Goal: Task Accomplishment & Management: Manage account settings

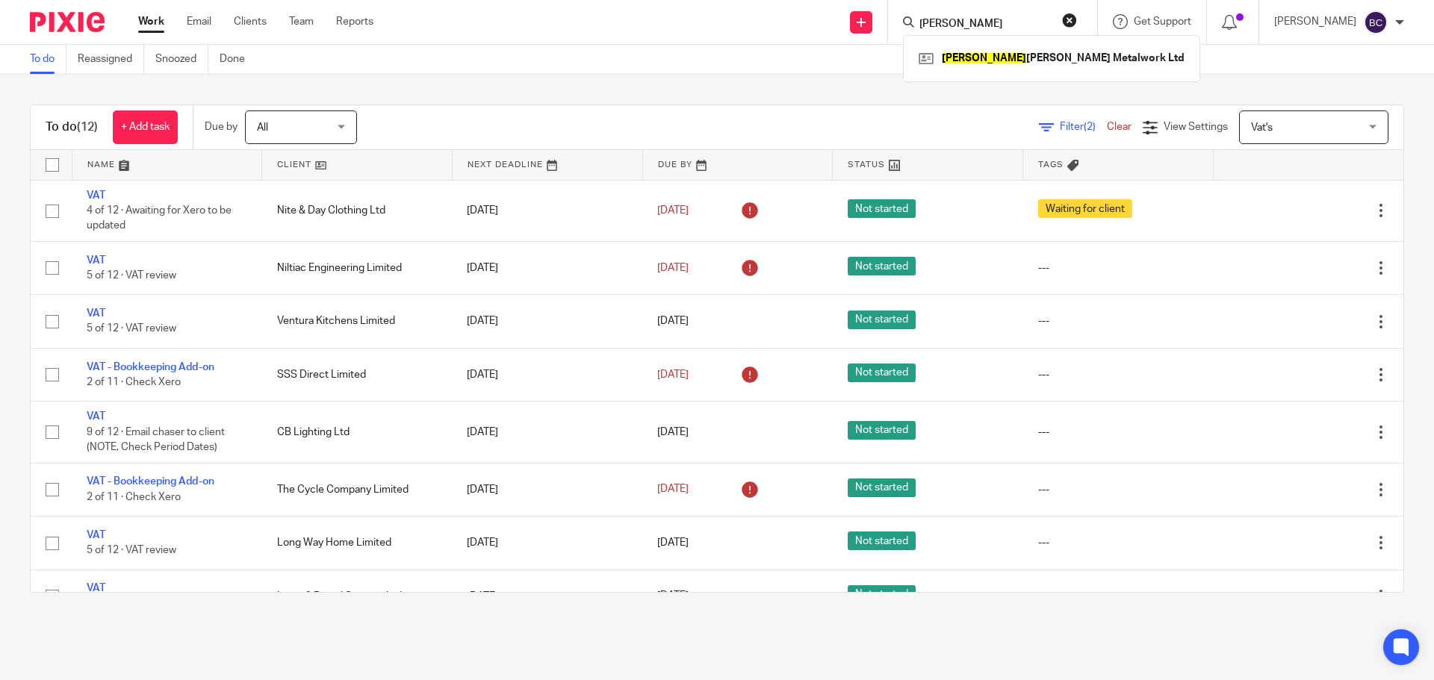
scroll to position [252, 0]
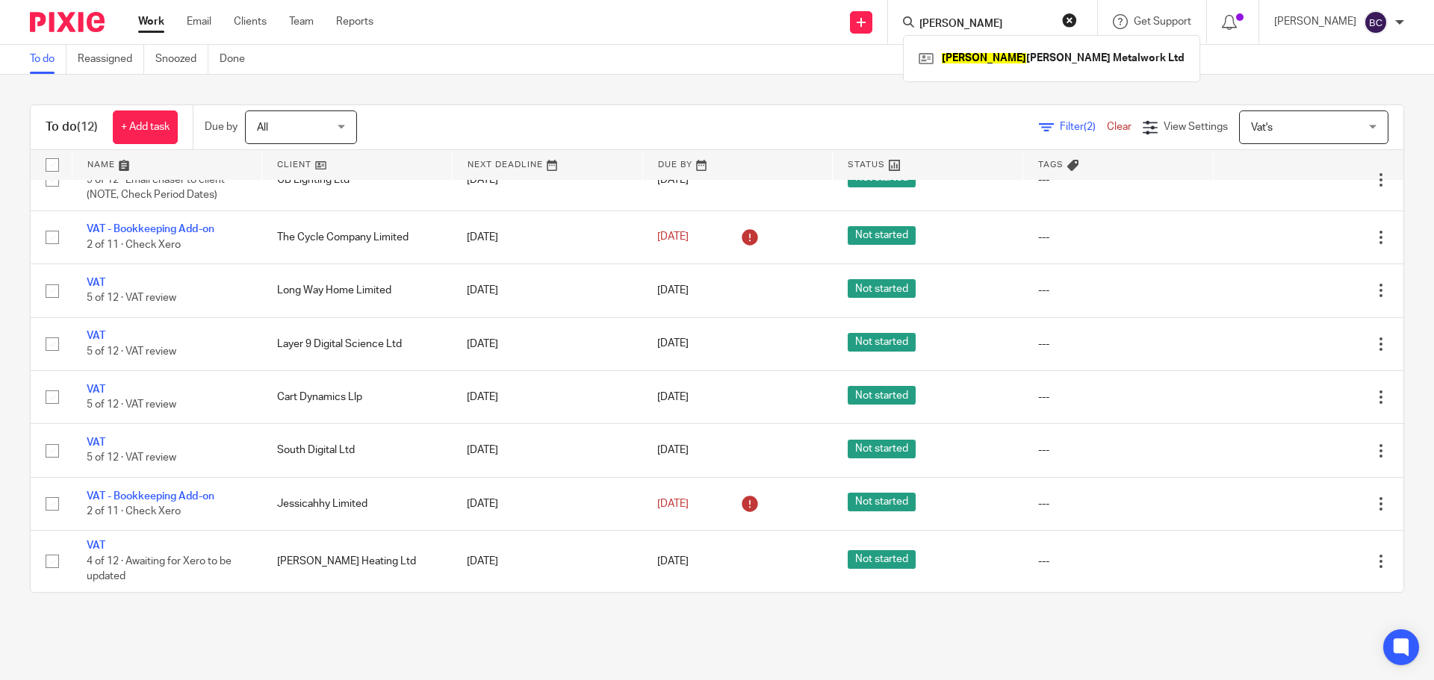
drag, startPoint x: 0, startPoint y: 0, endPoint x: 977, endPoint y: 30, distance: 977.9
click at [977, 30] on input "keith" at bounding box center [985, 24] width 134 height 13
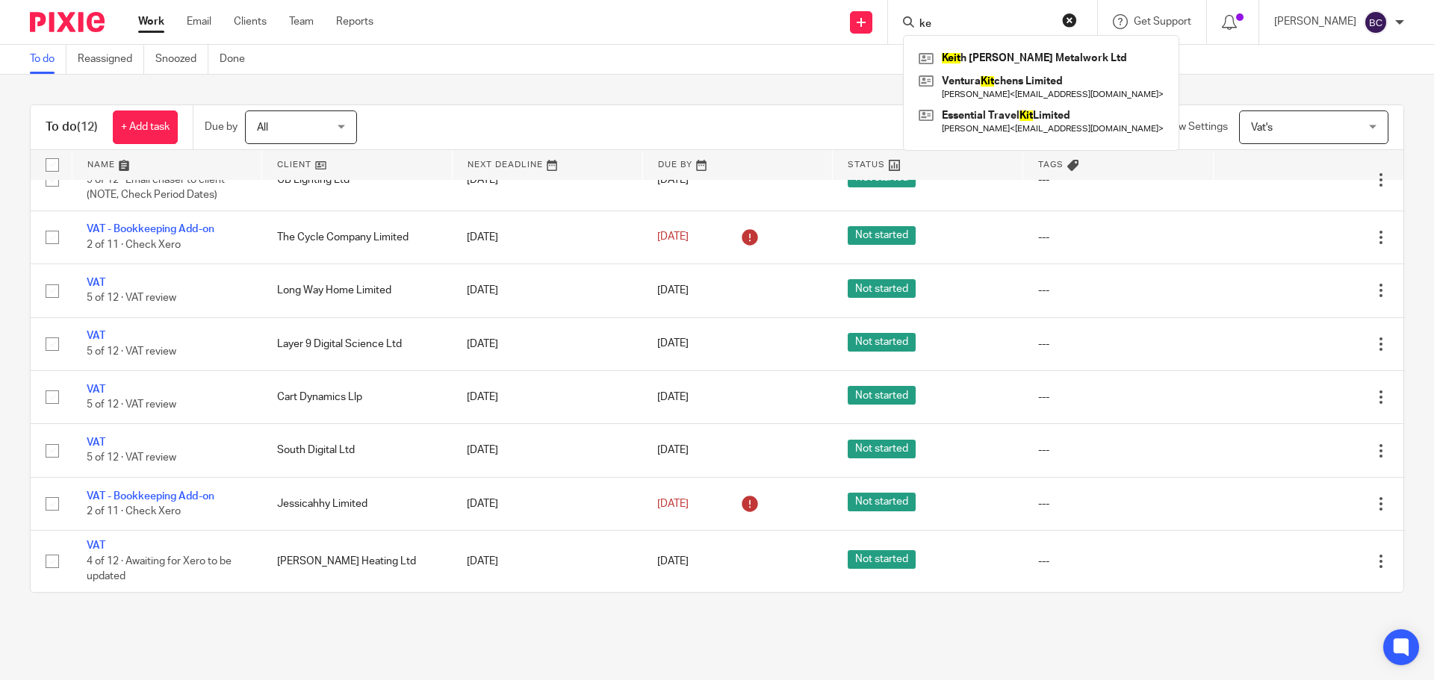
type input "k"
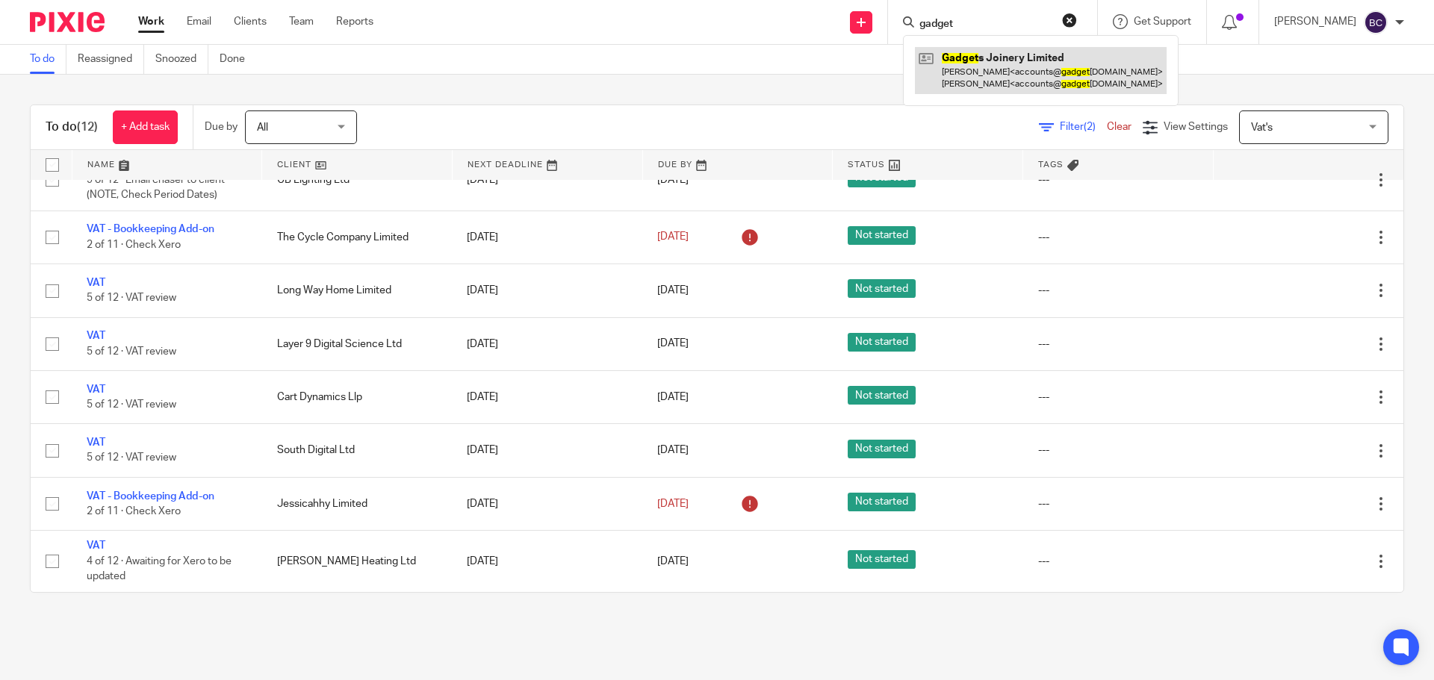
type input "gadget"
click at [1015, 64] on link at bounding box center [1041, 70] width 252 height 46
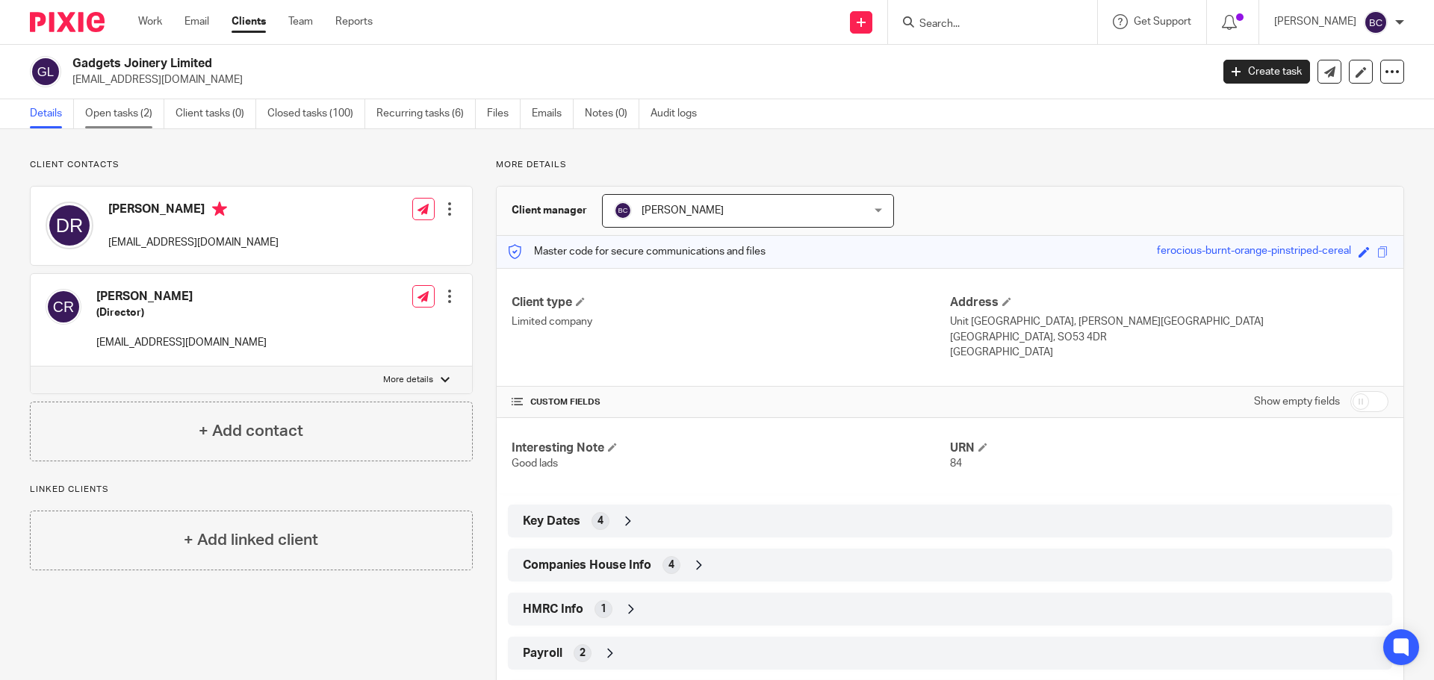
click at [108, 114] on link "Open tasks (2)" at bounding box center [124, 113] width 79 height 29
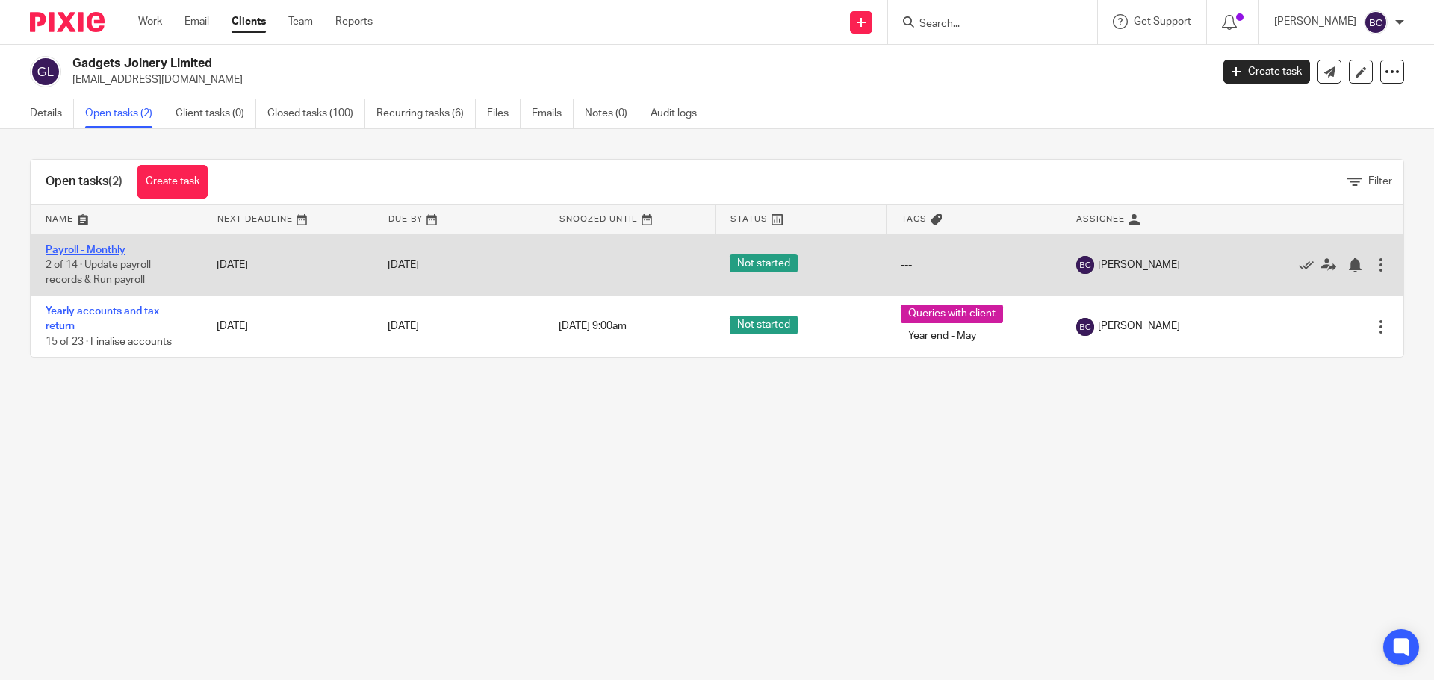
click at [89, 252] on link "Payroll - Monthly" at bounding box center [86, 250] width 80 height 10
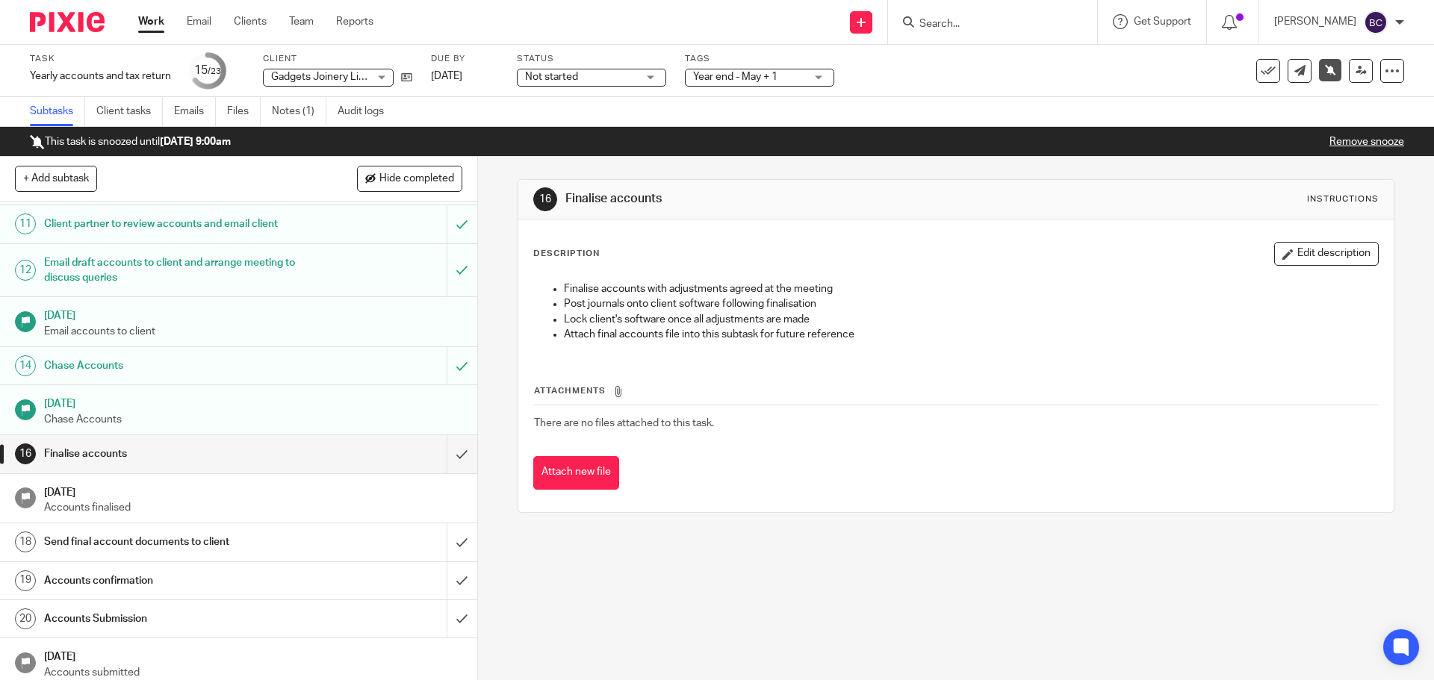
scroll to position [403, 0]
click at [444, 453] on input "submit" at bounding box center [238, 453] width 477 height 37
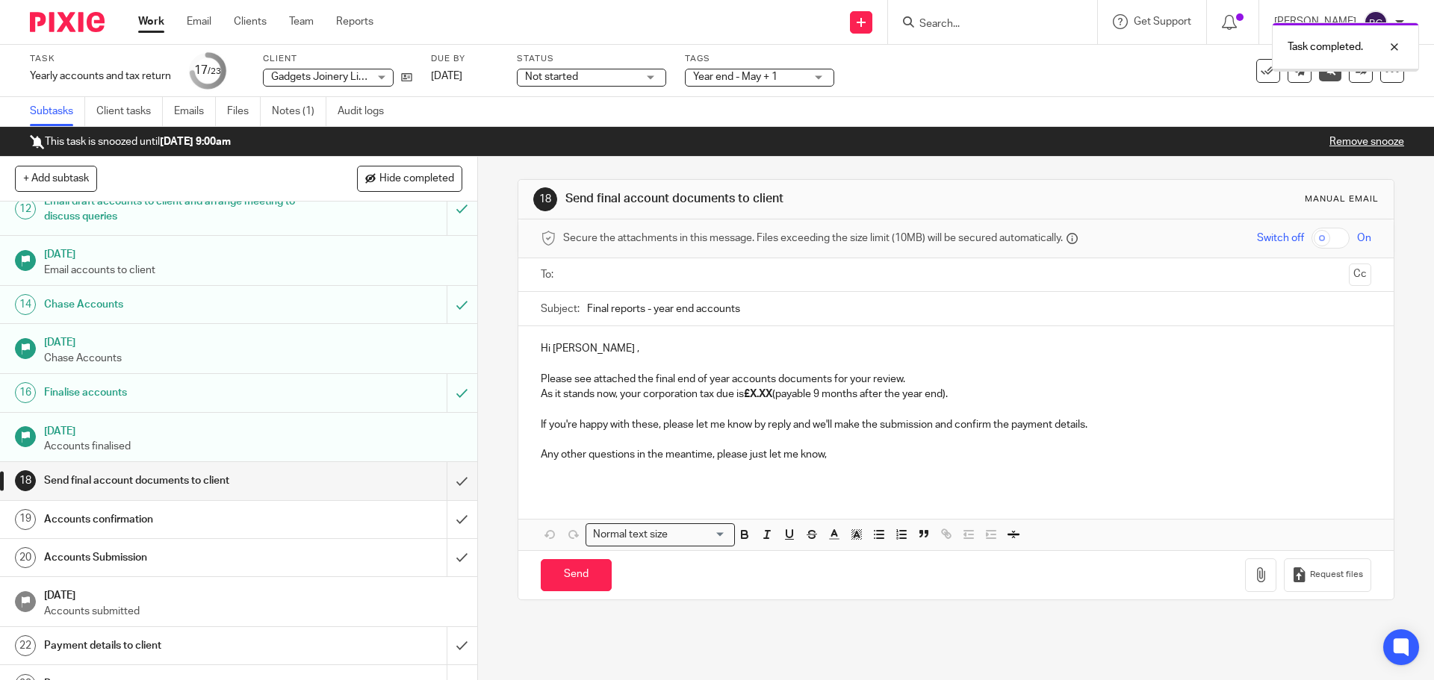
scroll to position [488, 0]
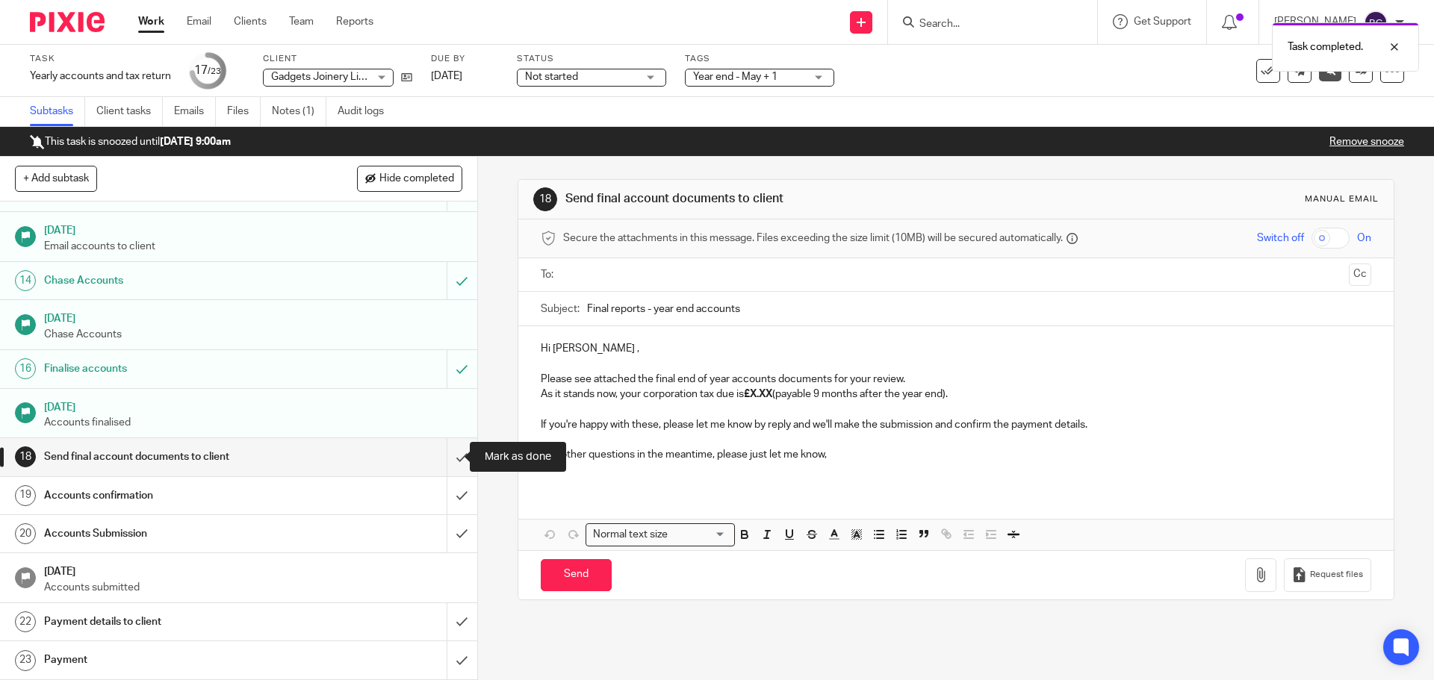
click at [444, 453] on input "submit" at bounding box center [238, 456] width 477 height 37
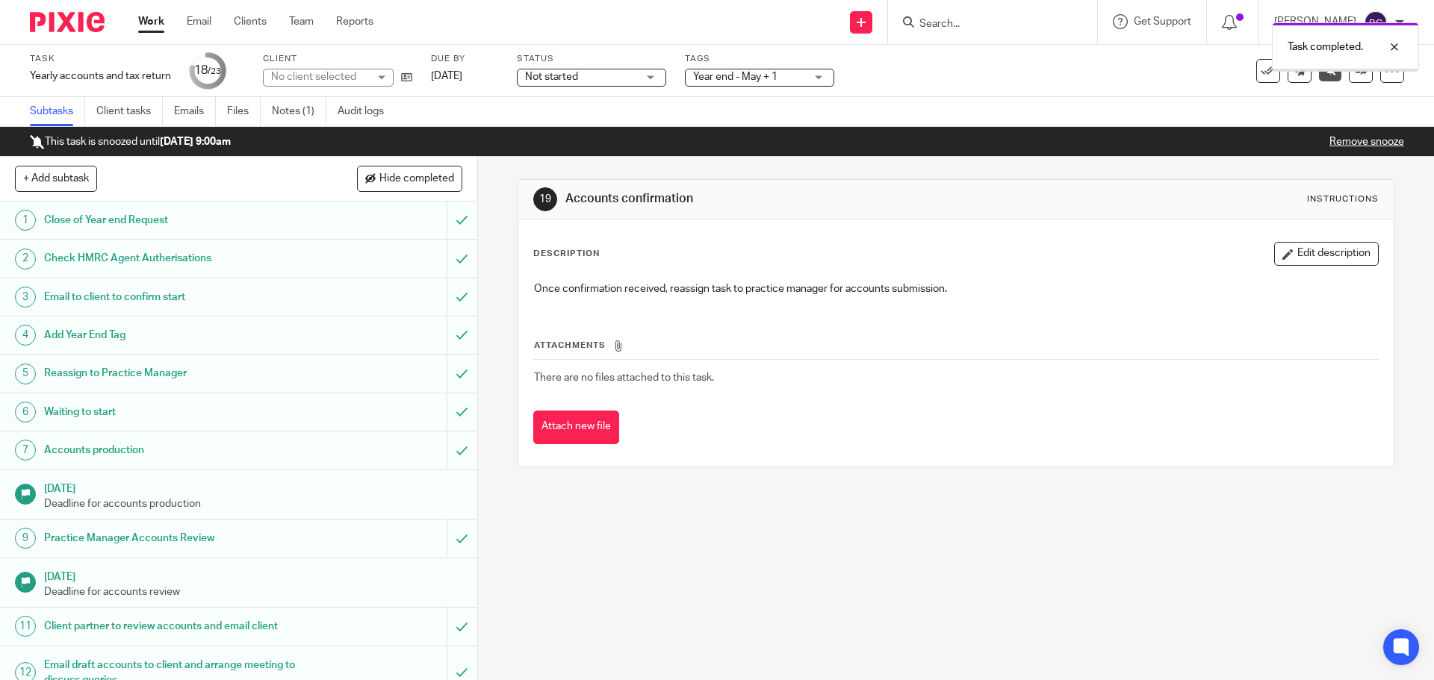
scroll to position [488, 0]
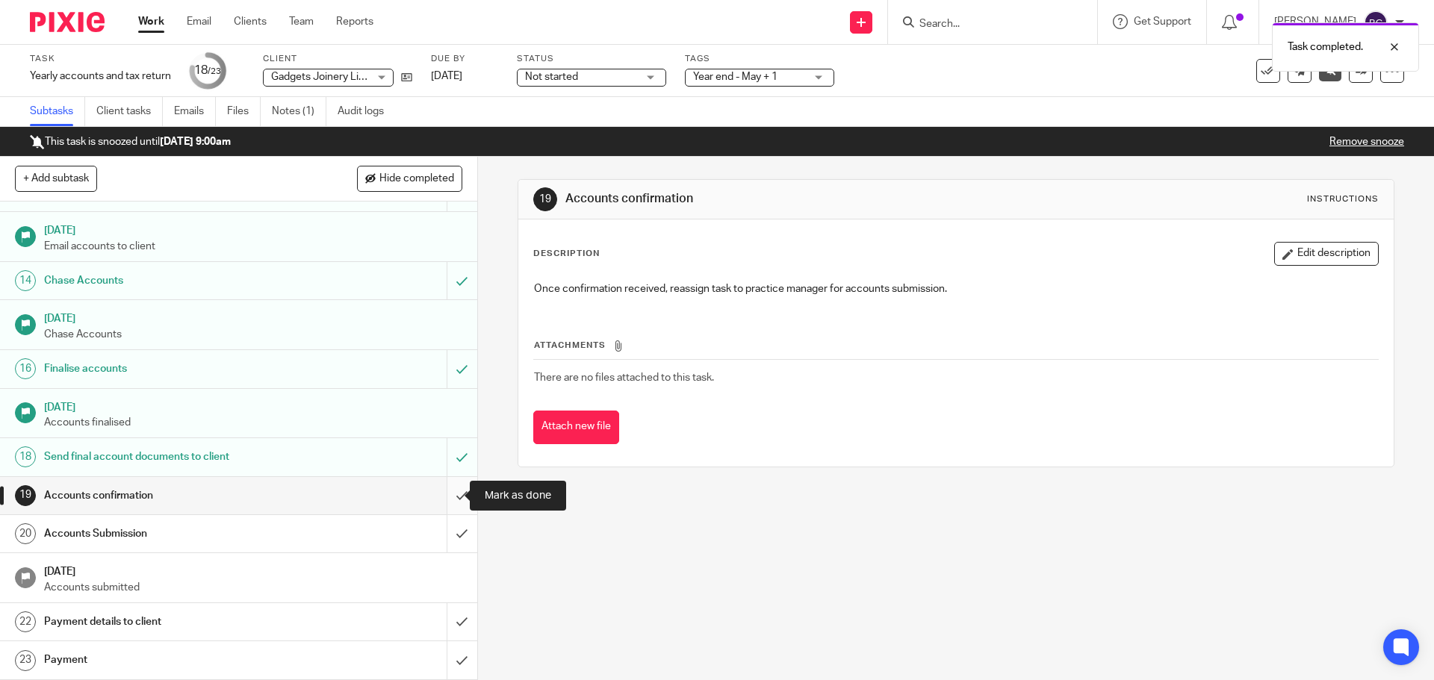
click at [440, 492] on input "submit" at bounding box center [238, 495] width 477 height 37
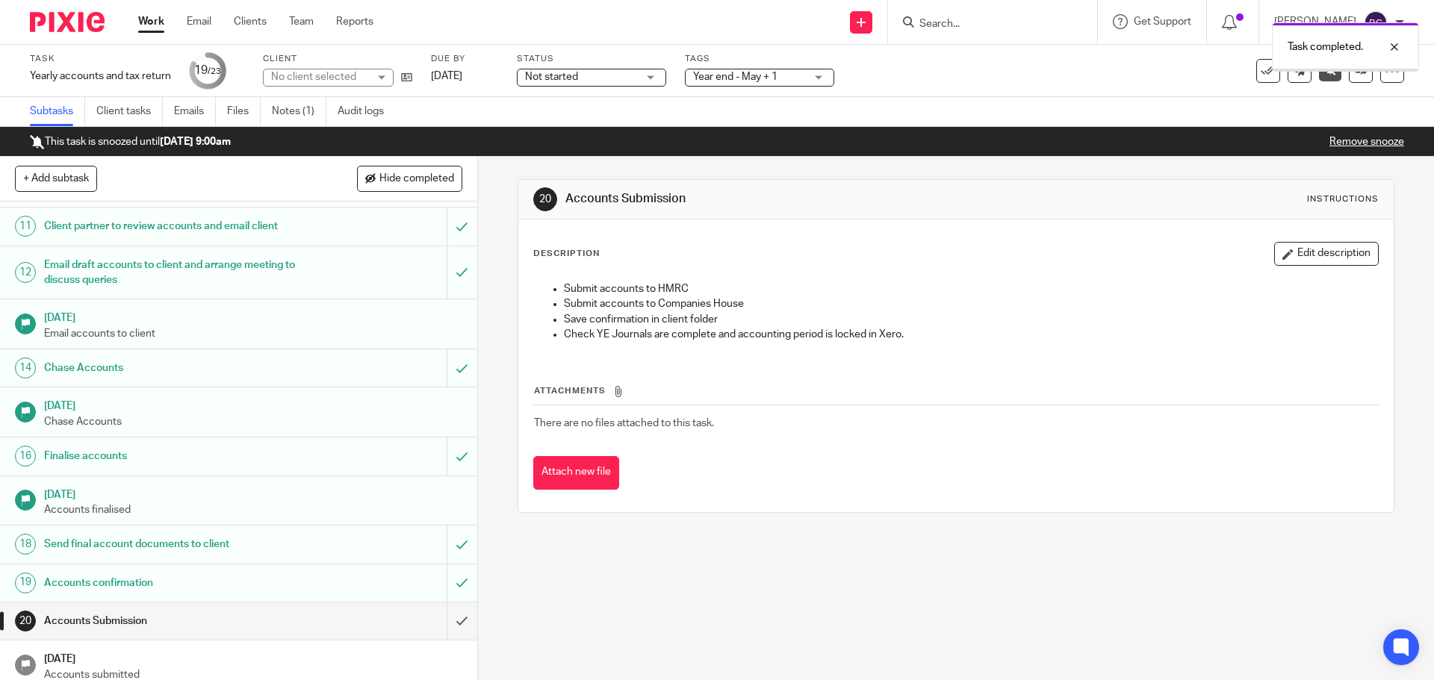
scroll to position [488, 0]
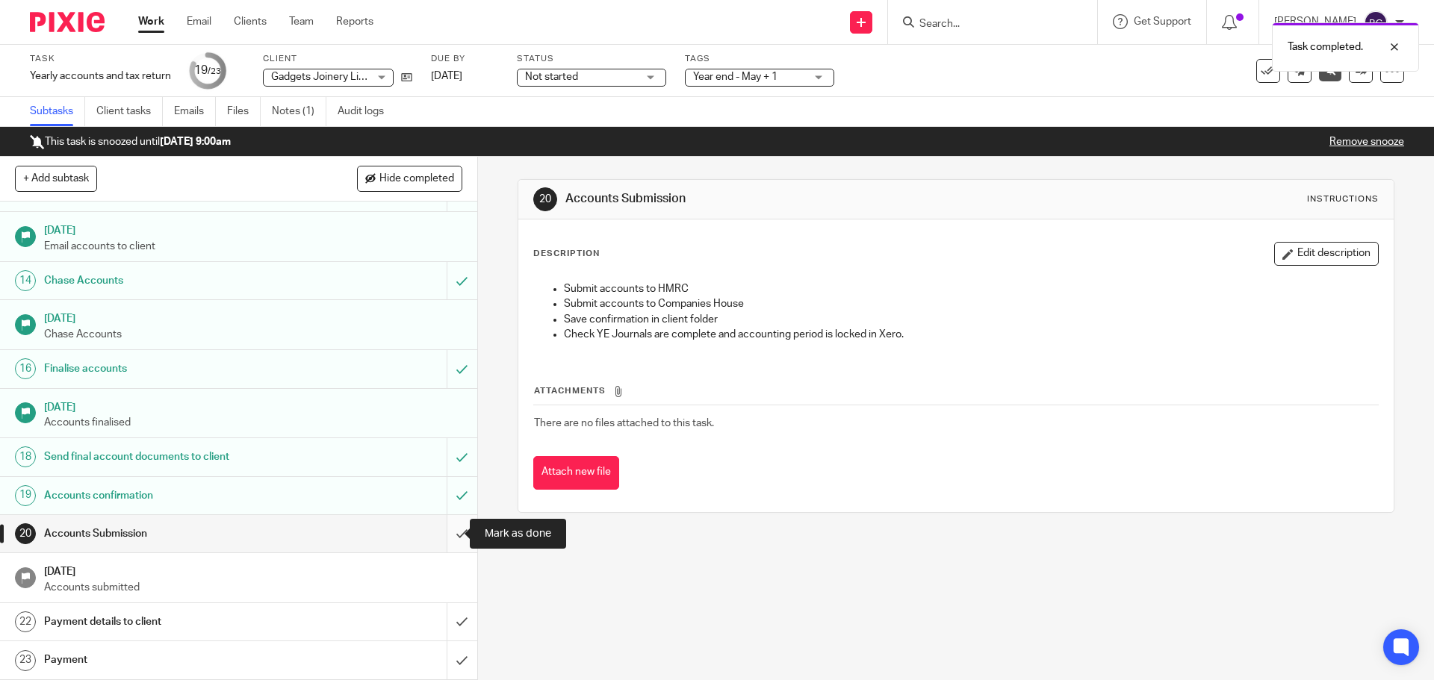
click at [438, 525] on input "submit" at bounding box center [238, 533] width 477 height 37
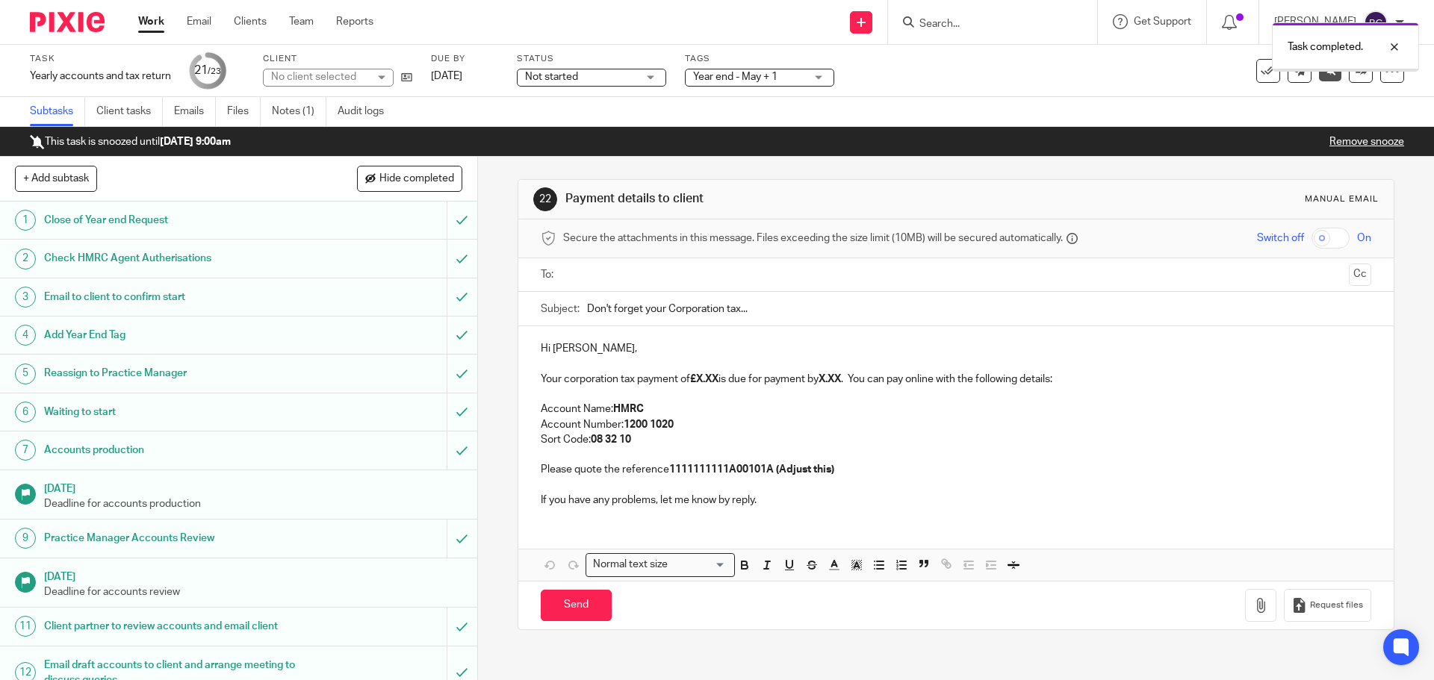
scroll to position [488, 0]
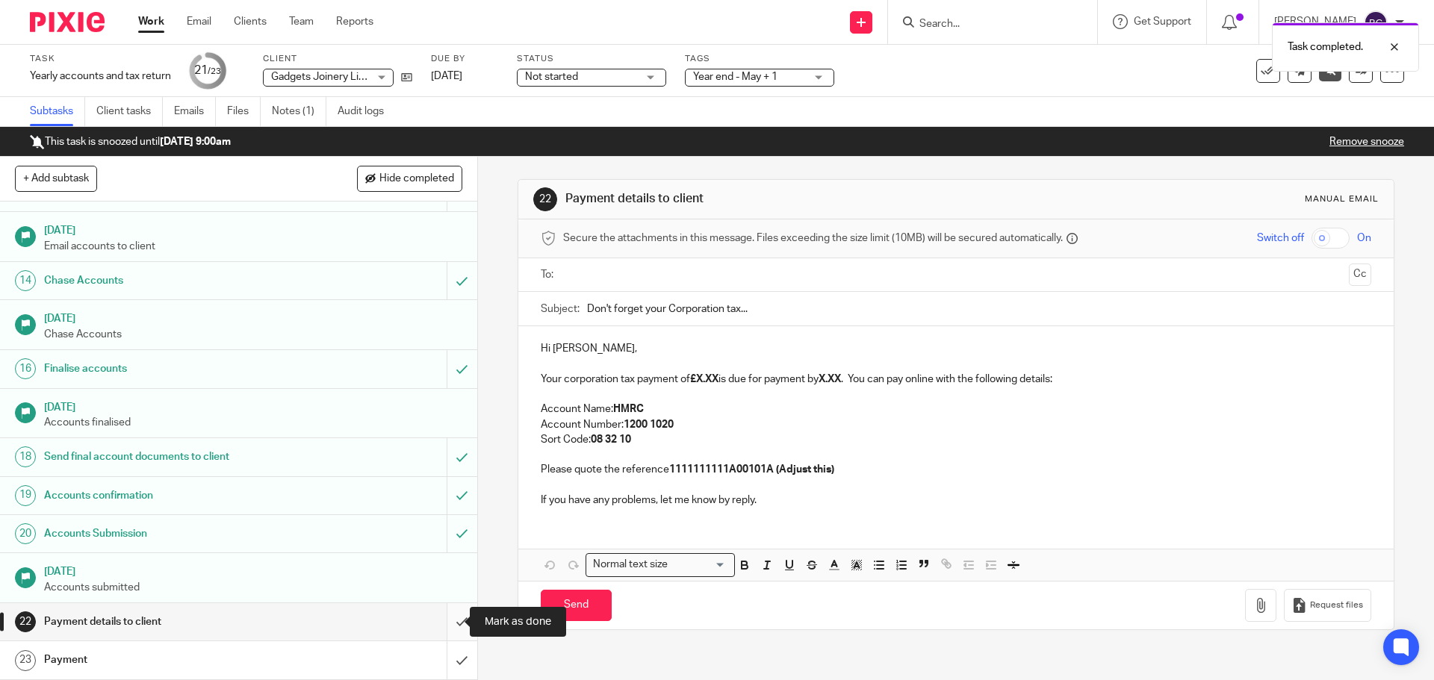
click at [444, 620] on input "submit" at bounding box center [238, 621] width 477 height 37
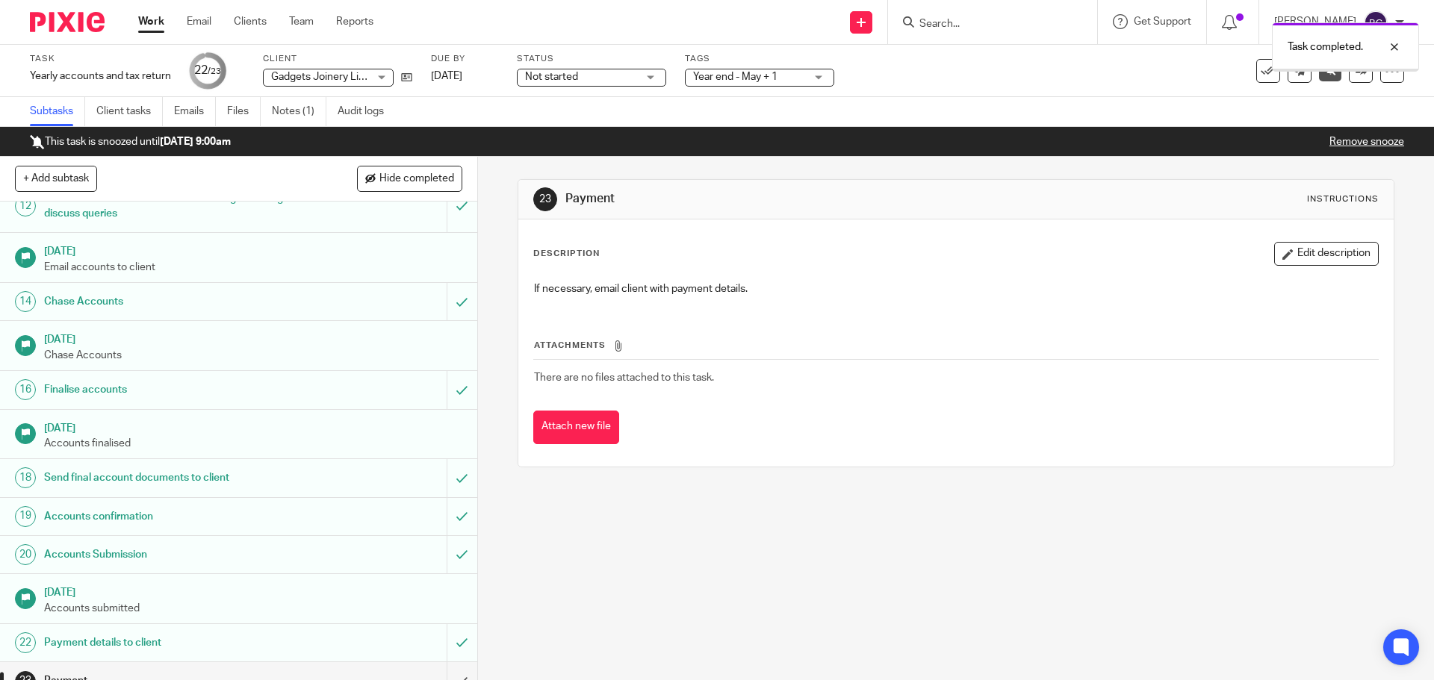
scroll to position [488, 0]
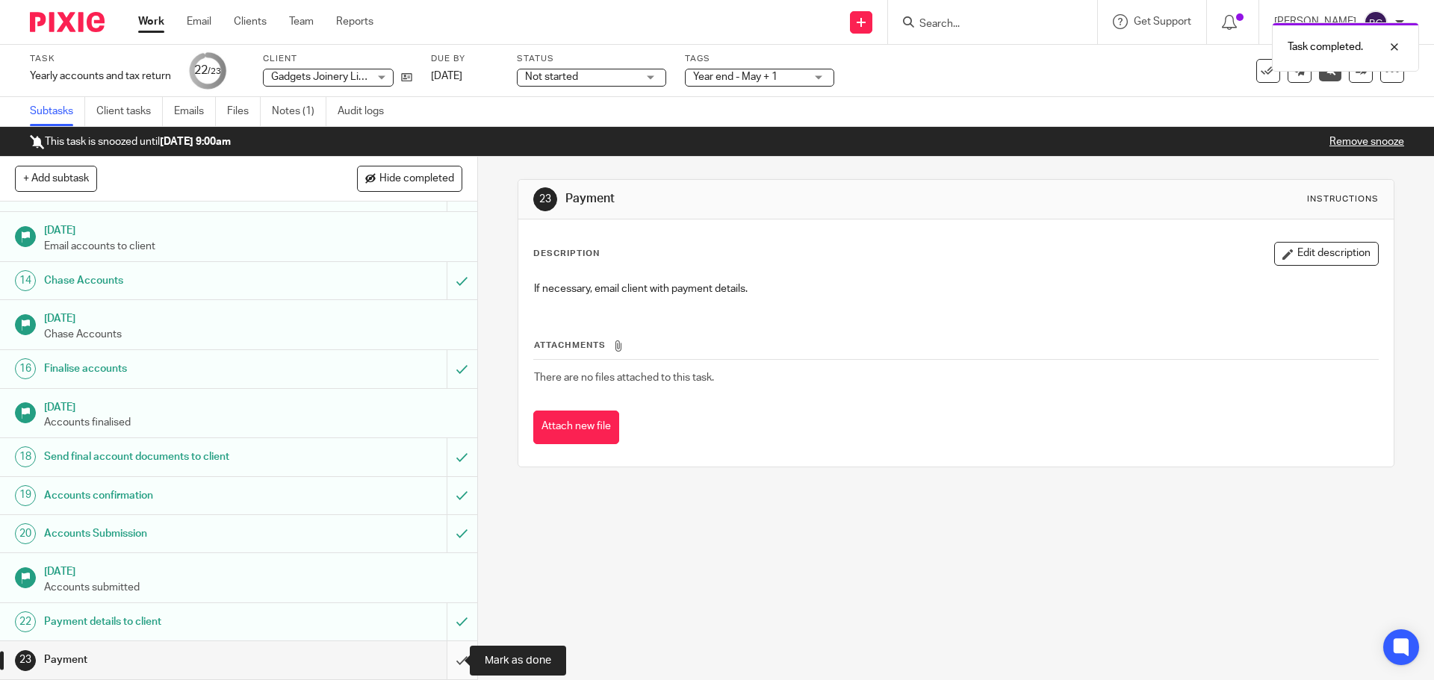
click at [441, 653] on input "submit" at bounding box center [238, 659] width 477 height 37
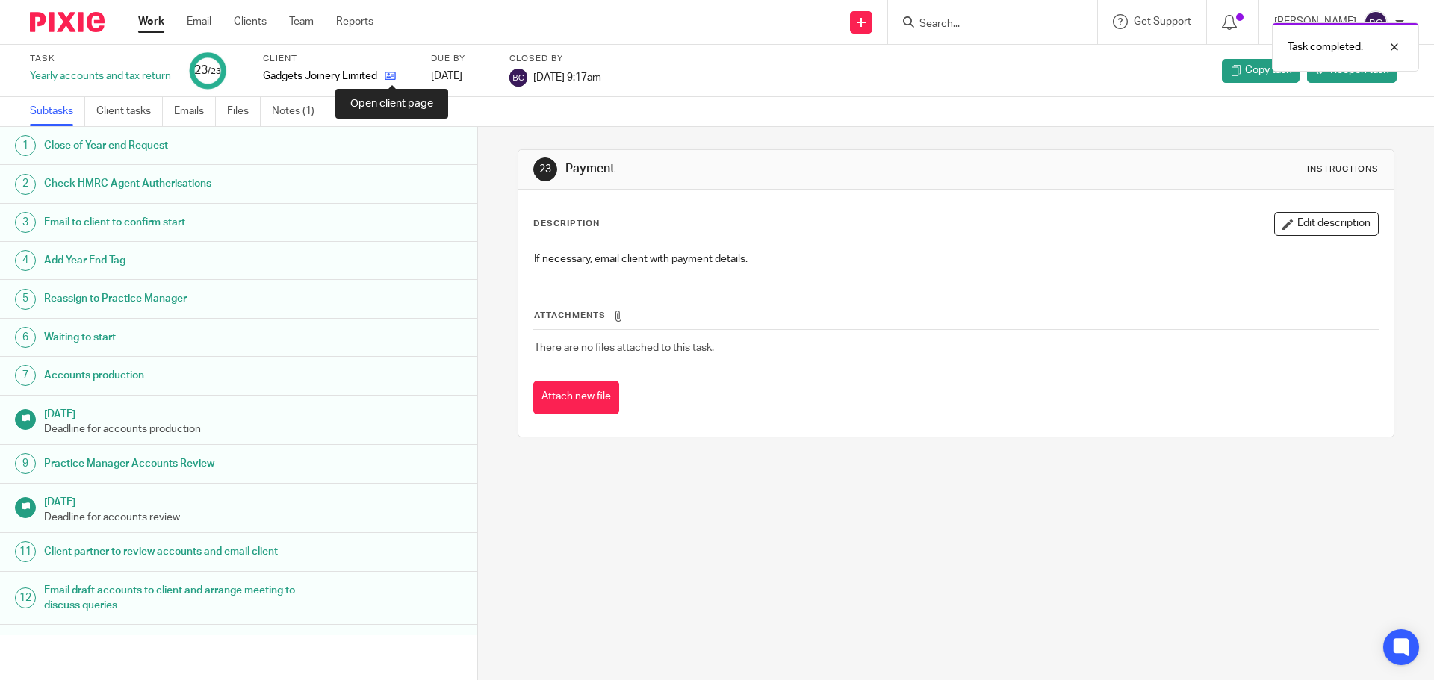
click at [391, 72] on icon at bounding box center [390, 75] width 11 height 11
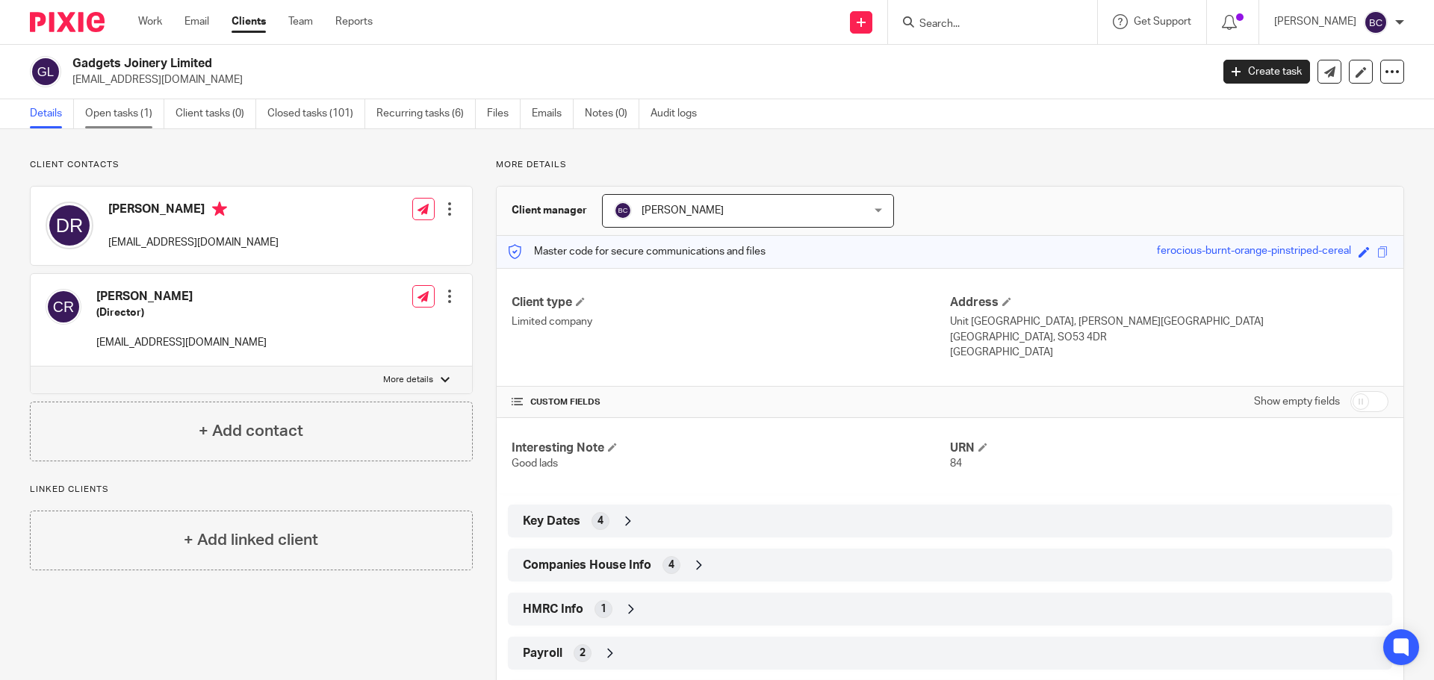
click at [123, 125] on link "Open tasks (1)" at bounding box center [124, 113] width 79 height 29
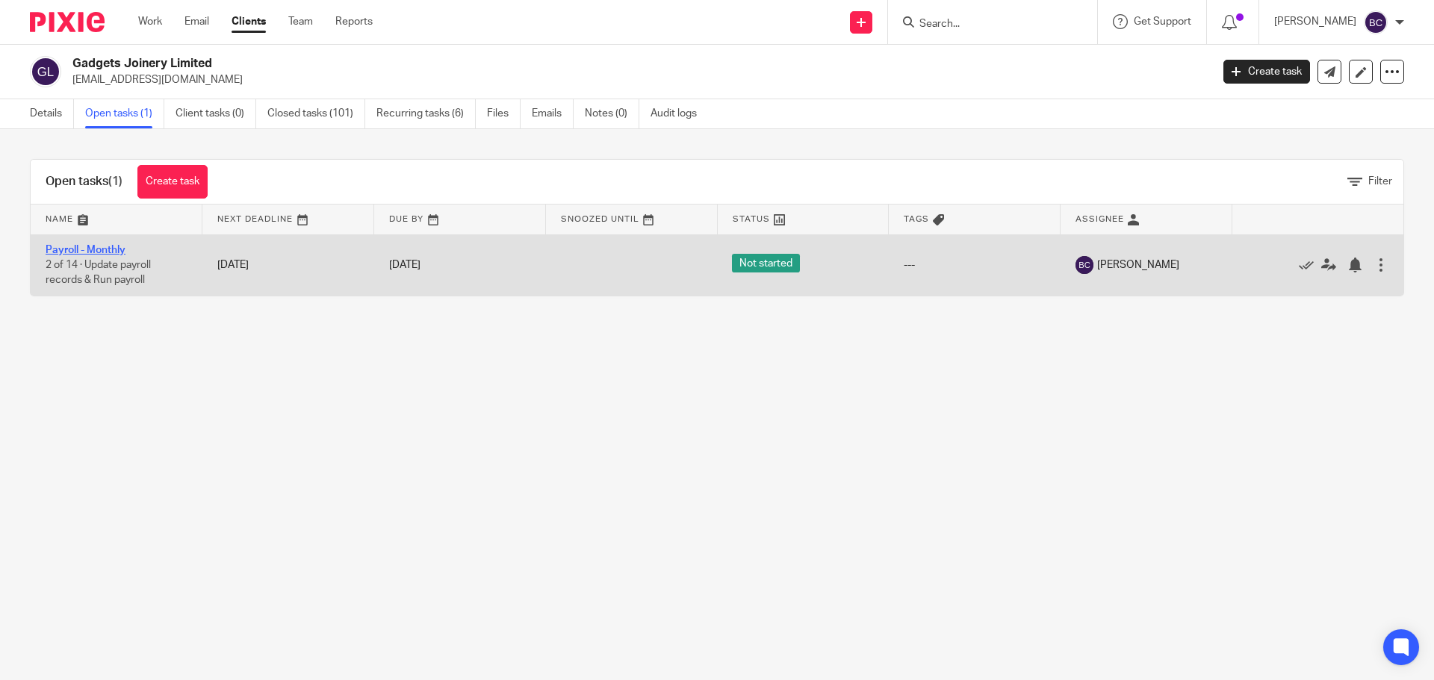
click at [69, 250] on link "Payroll - Monthly" at bounding box center [86, 250] width 80 height 10
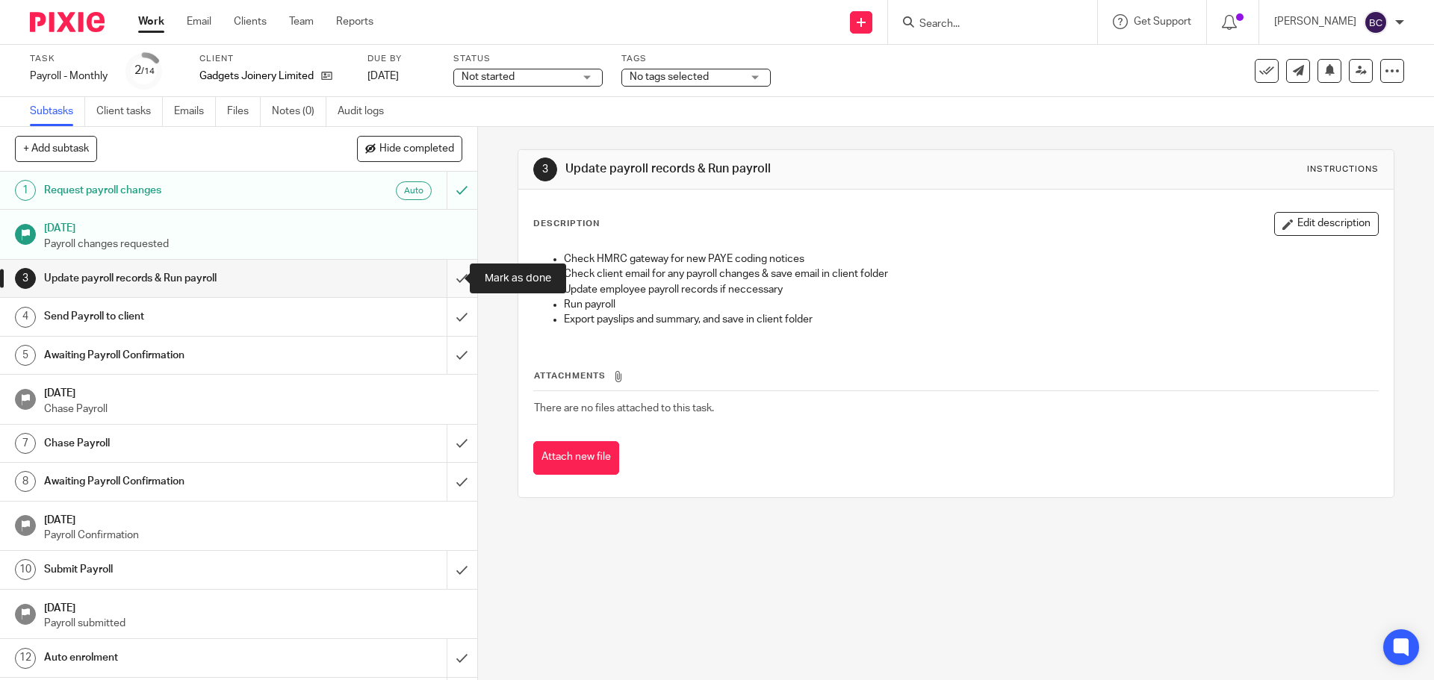
click at [443, 276] on input "submit" at bounding box center [238, 278] width 477 height 37
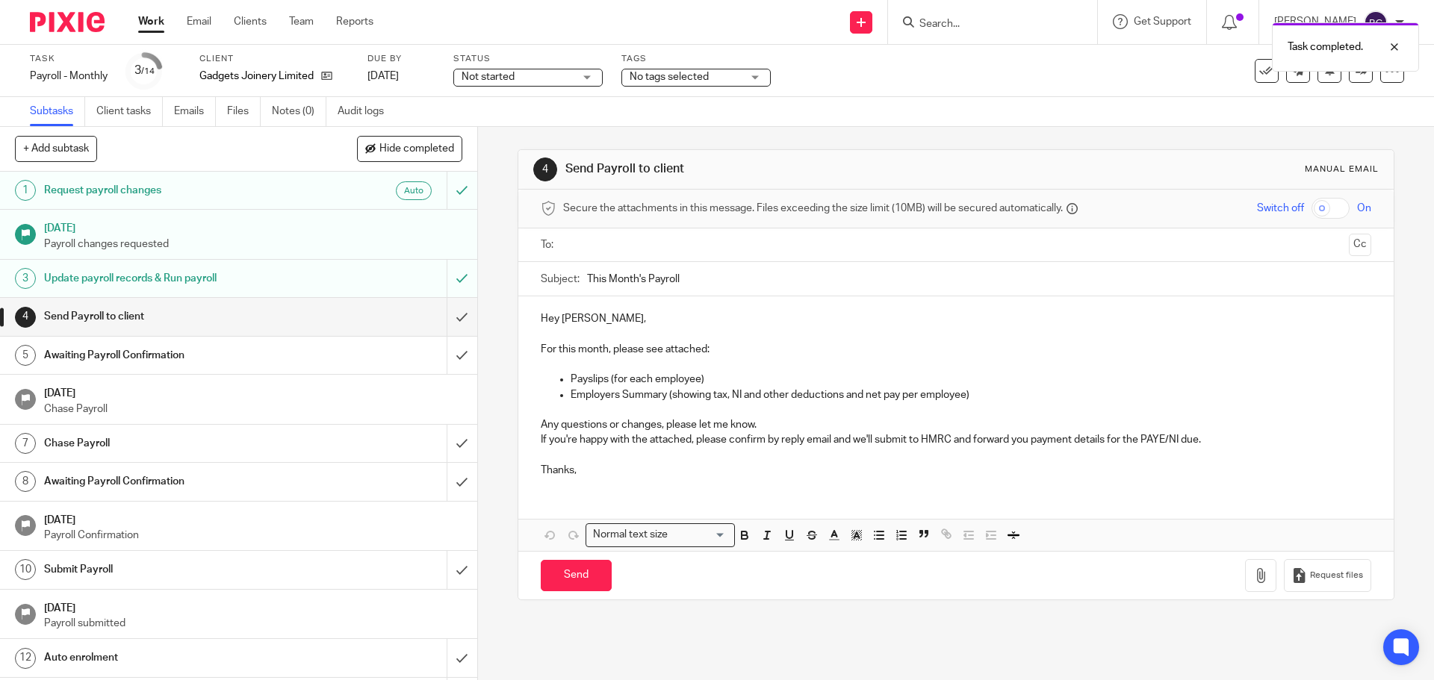
click at [600, 249] on input "text" at bounding box center [955, 245] width 774 height 17
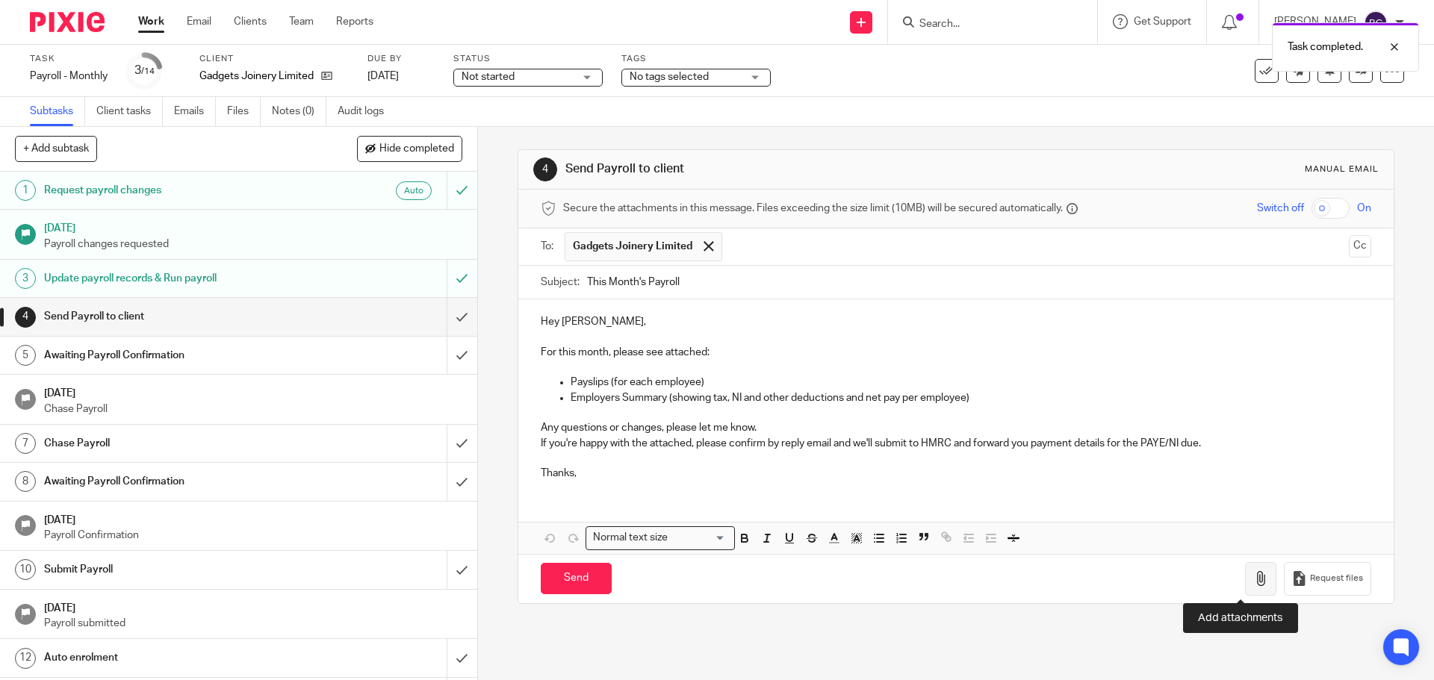
click at [1245, 568] on button "button" at bounding box center [1260, 579] width 31 height 34
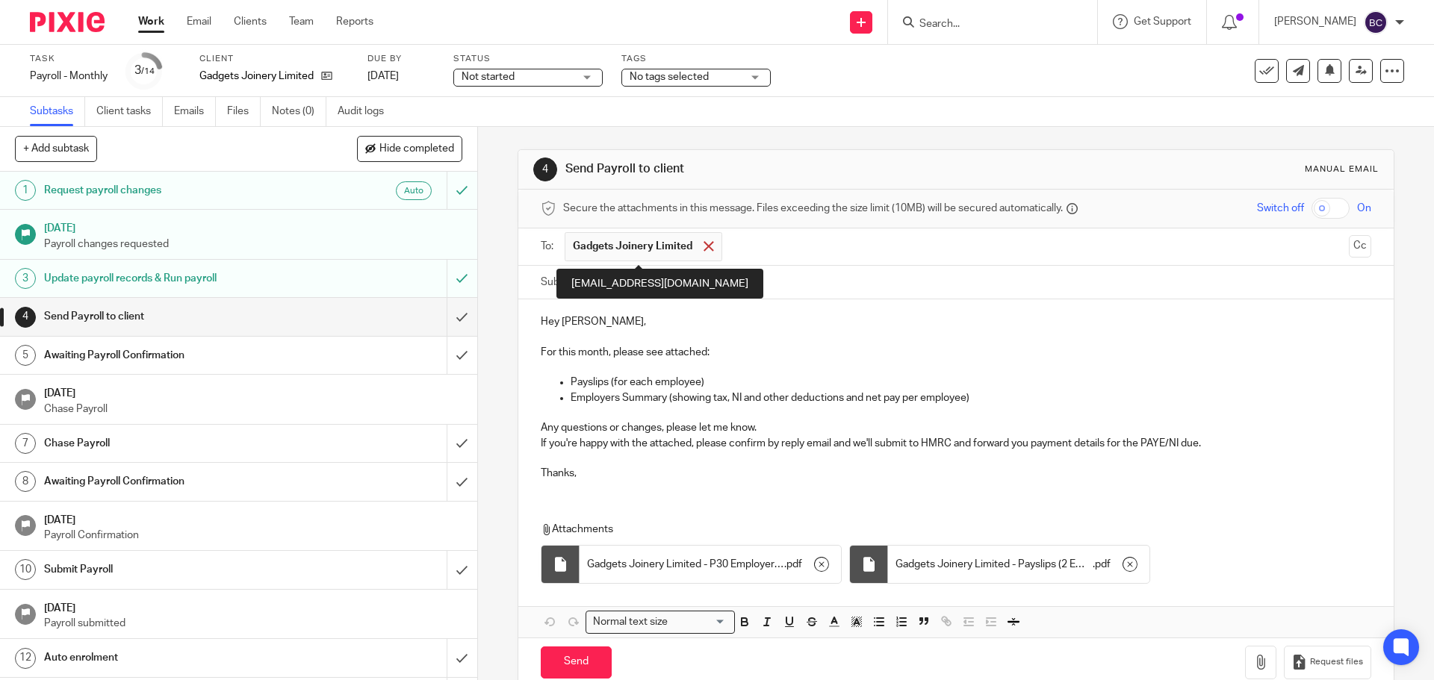
click at [706, 244] on span at bounding box center [708, 246] width 10 height 10
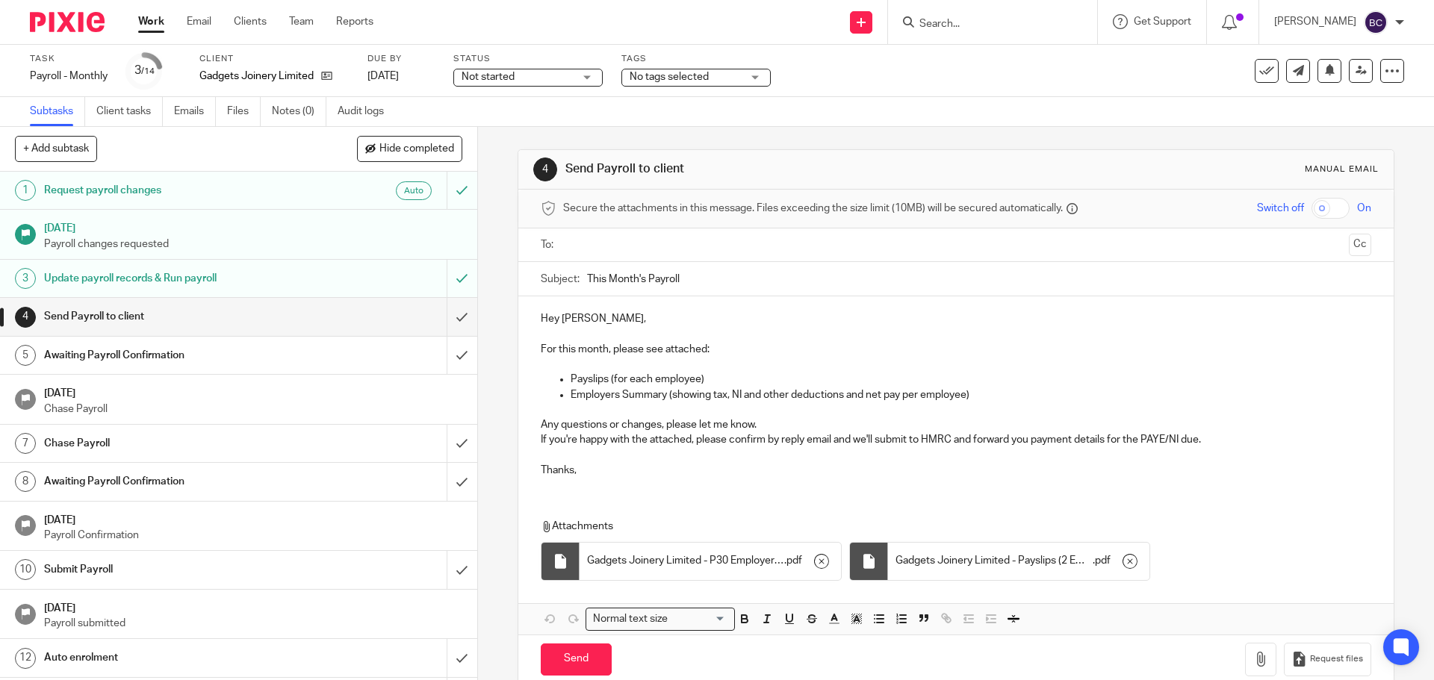
click at [706, 244] on input "text" at bounding box center [955, 245] width 774 height 17
click at [581, 668] on input "Send" at bounding box center [576, 663] width 71 height 32
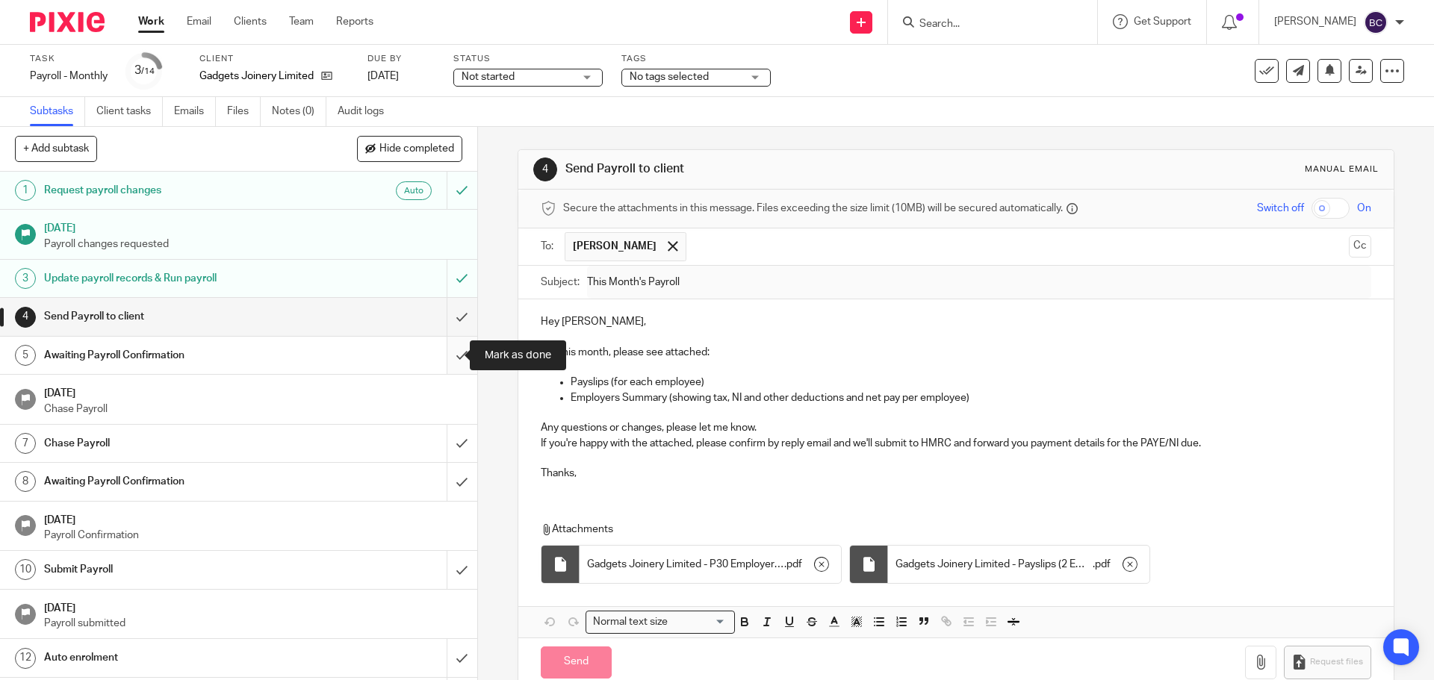
type input "Sent"
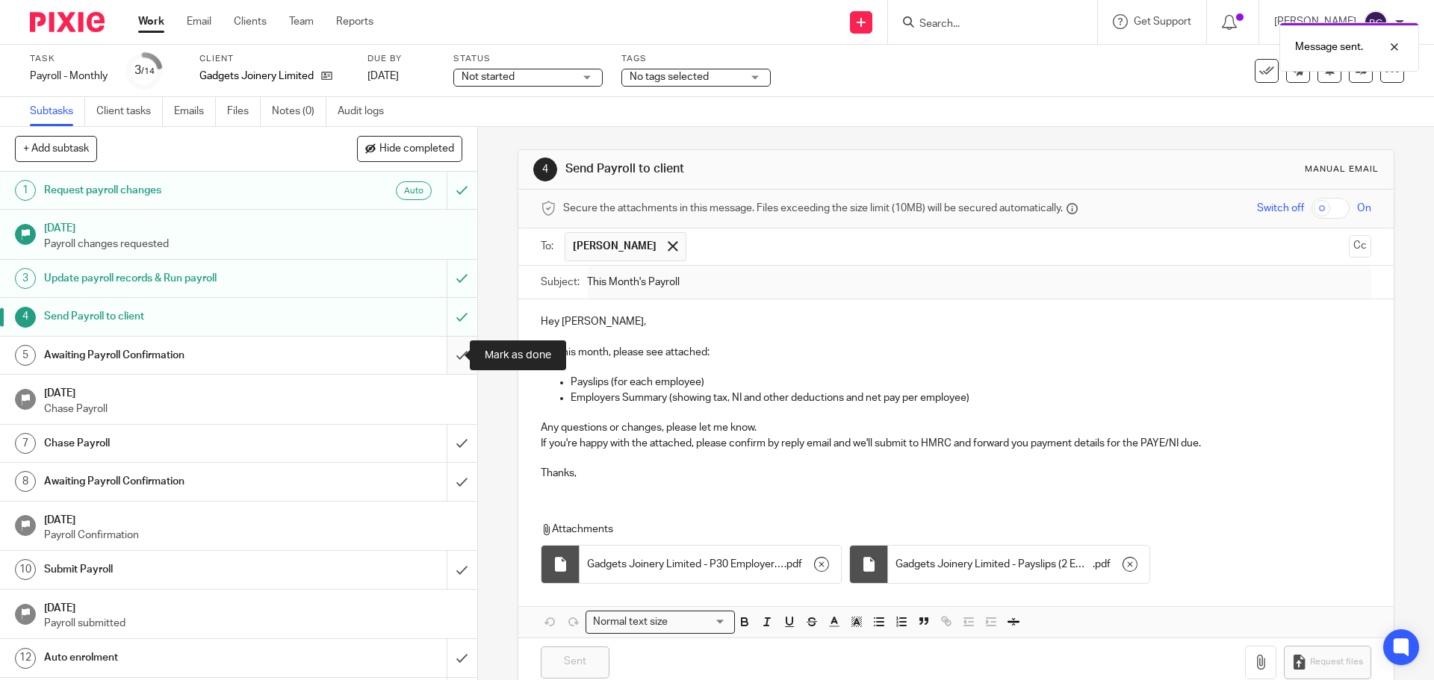
click at [449, 354] on input "submit" at bounding box center [238, 355] width 477 height 37
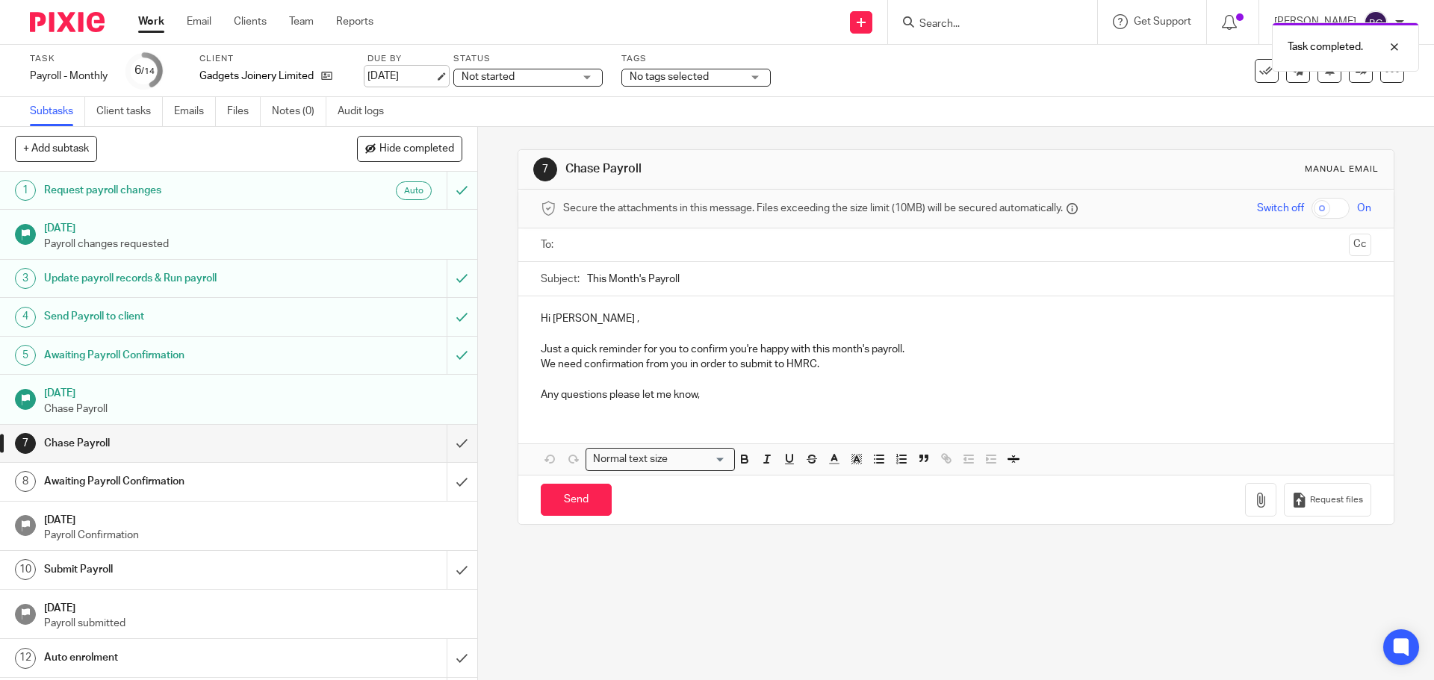
click at [397, 77] on link "27 Aug 2025" at bounding box center [400, 77] width 67 height 16
click at [1384, 78] on icon at bounding box center [1391, 70] width 15 height 15
click at [1331, 127] on link "Advanced task editor" at bounding box center [1334, 130] width 99 height 10
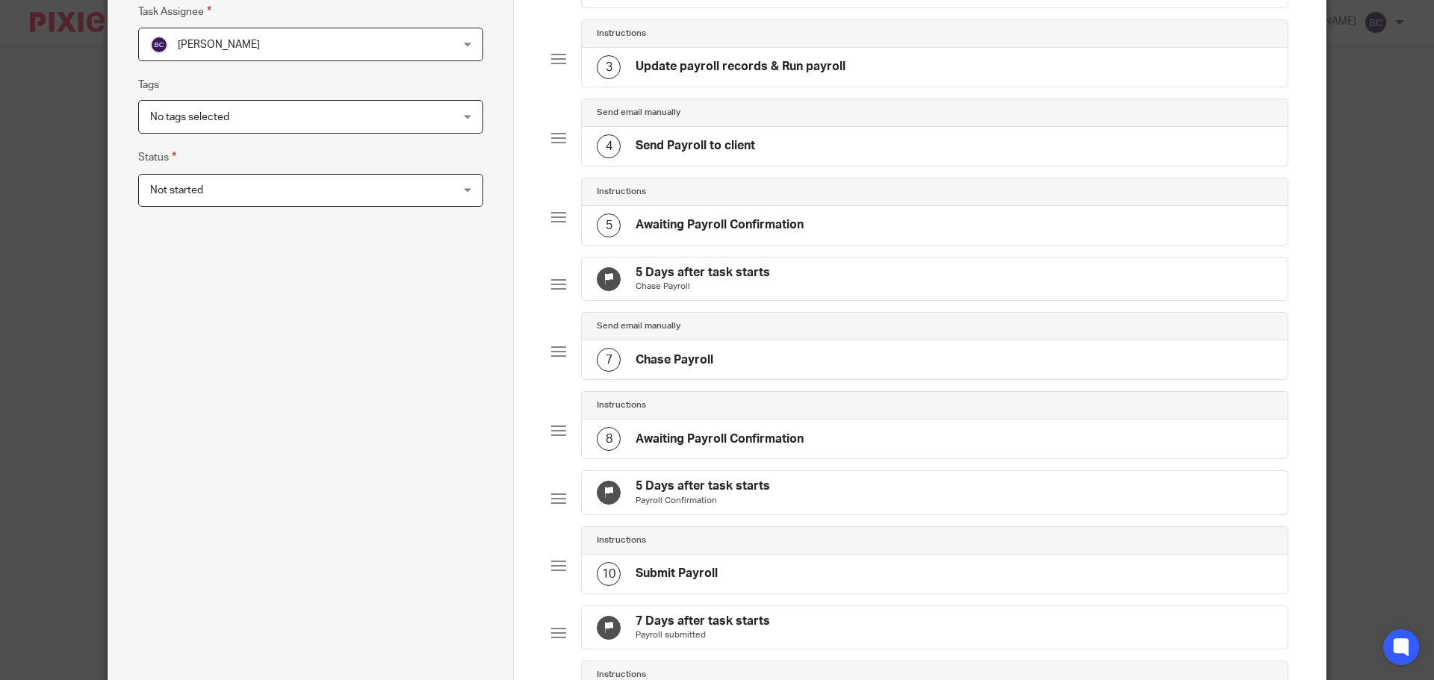
scroll to position [290, 0]
click at [699, 292] on p "Chase Payroll" at bounding box center [702, 286] width 134 height 12
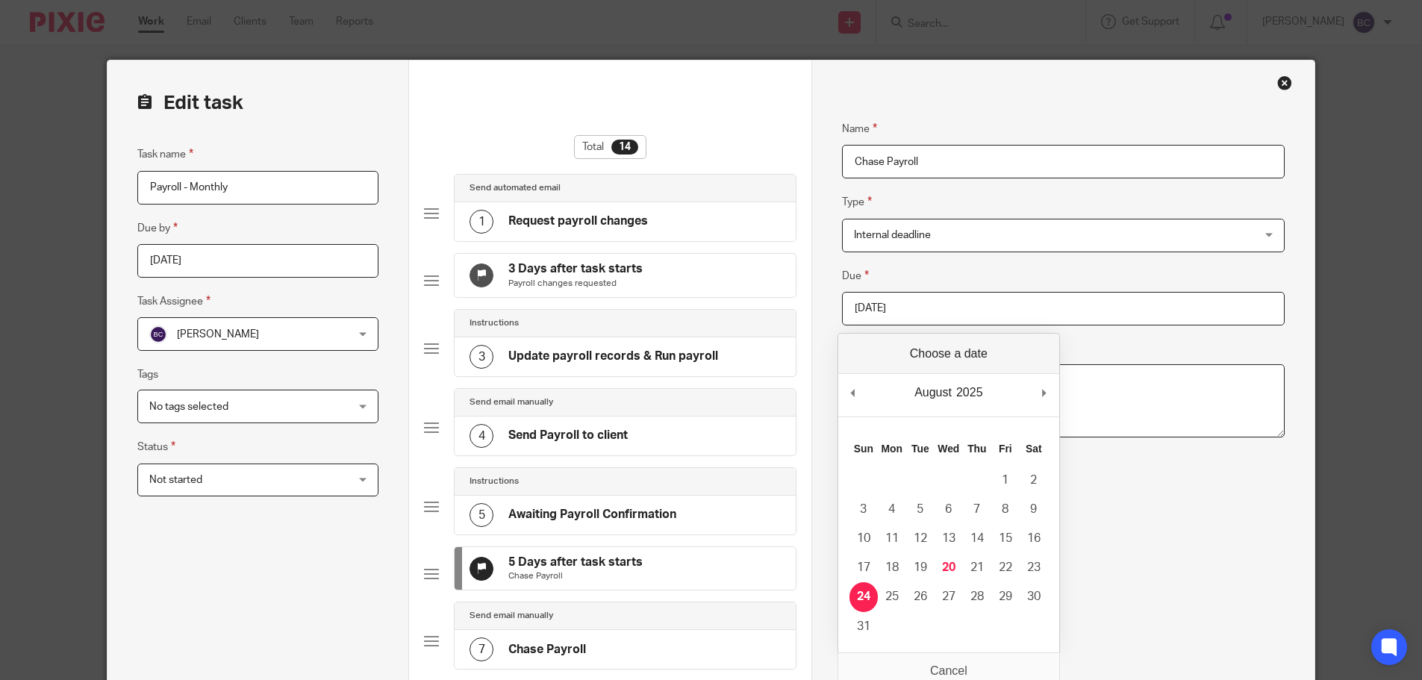
click at [928, 313] on input "2025-08-24" at bounding box center [1063, 309] width 443 height 34
type input "2025-08-21"
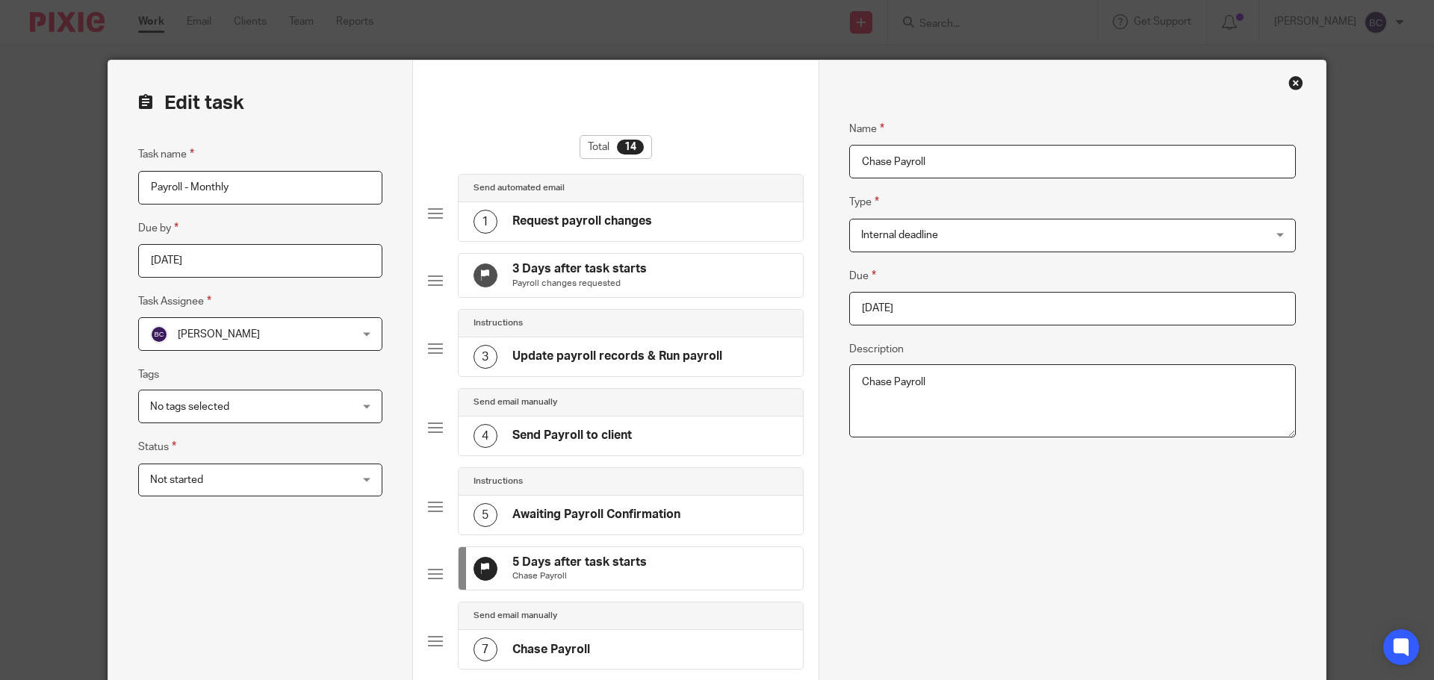
scroll to position [830, 0]
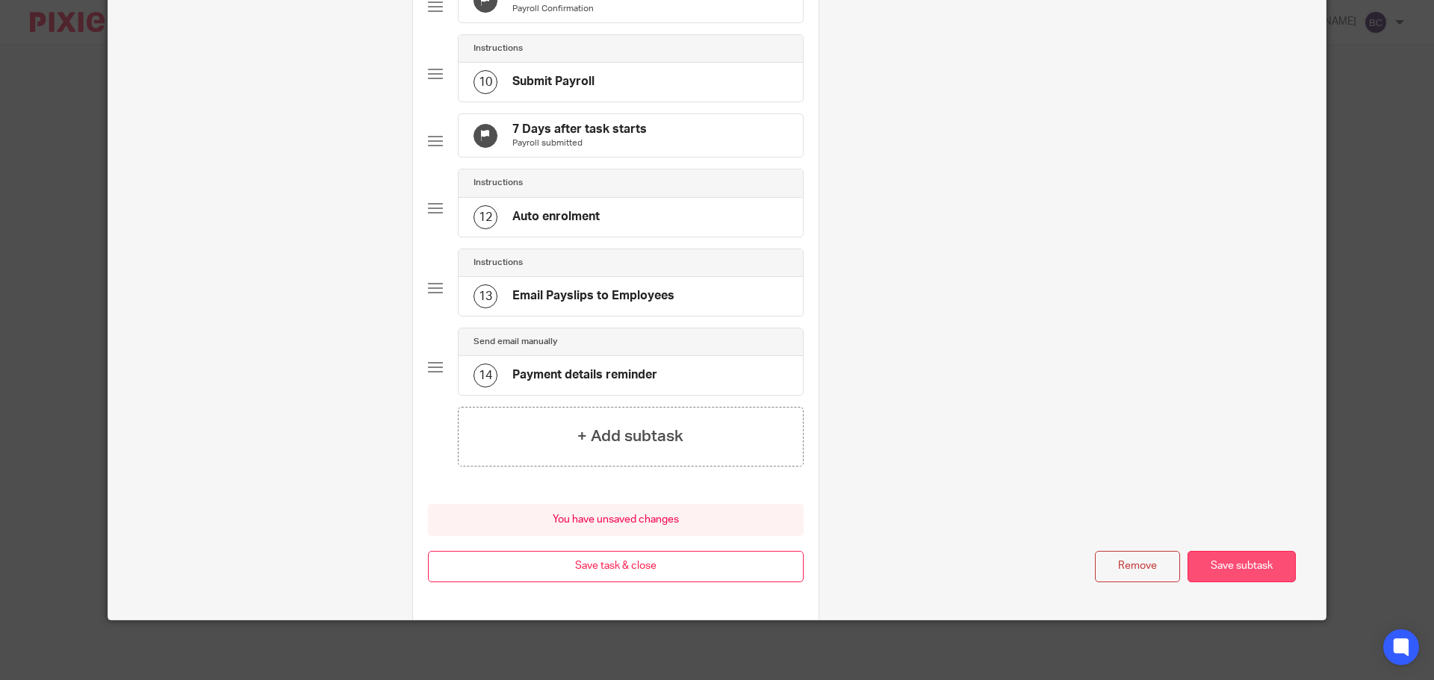
click at [1267, 570] on button "Save subtask" at bounding box center [1241, 567] width 108 height 32
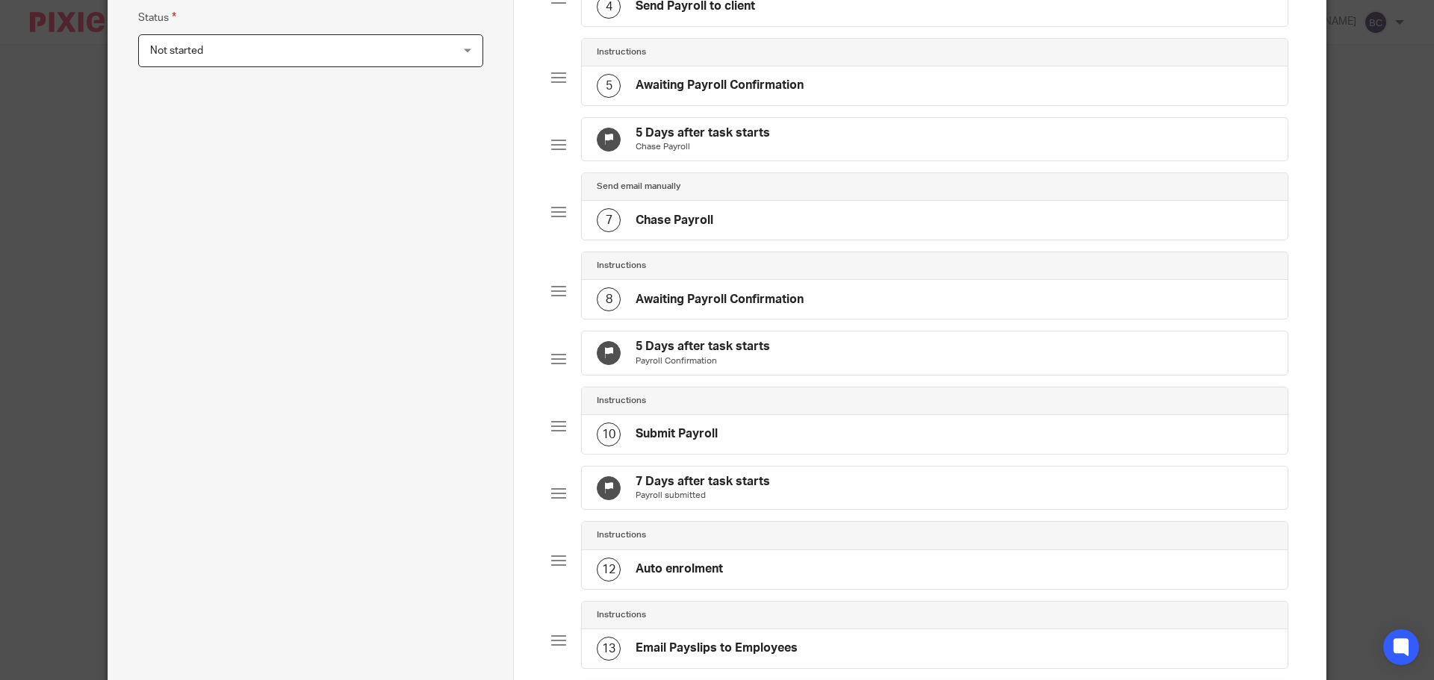
scroll to position [429, 0]
click at [815, 376] on div "5 Days after task starts Payroll Confirmation" at bounding box center [935, 353] width 706 height 43
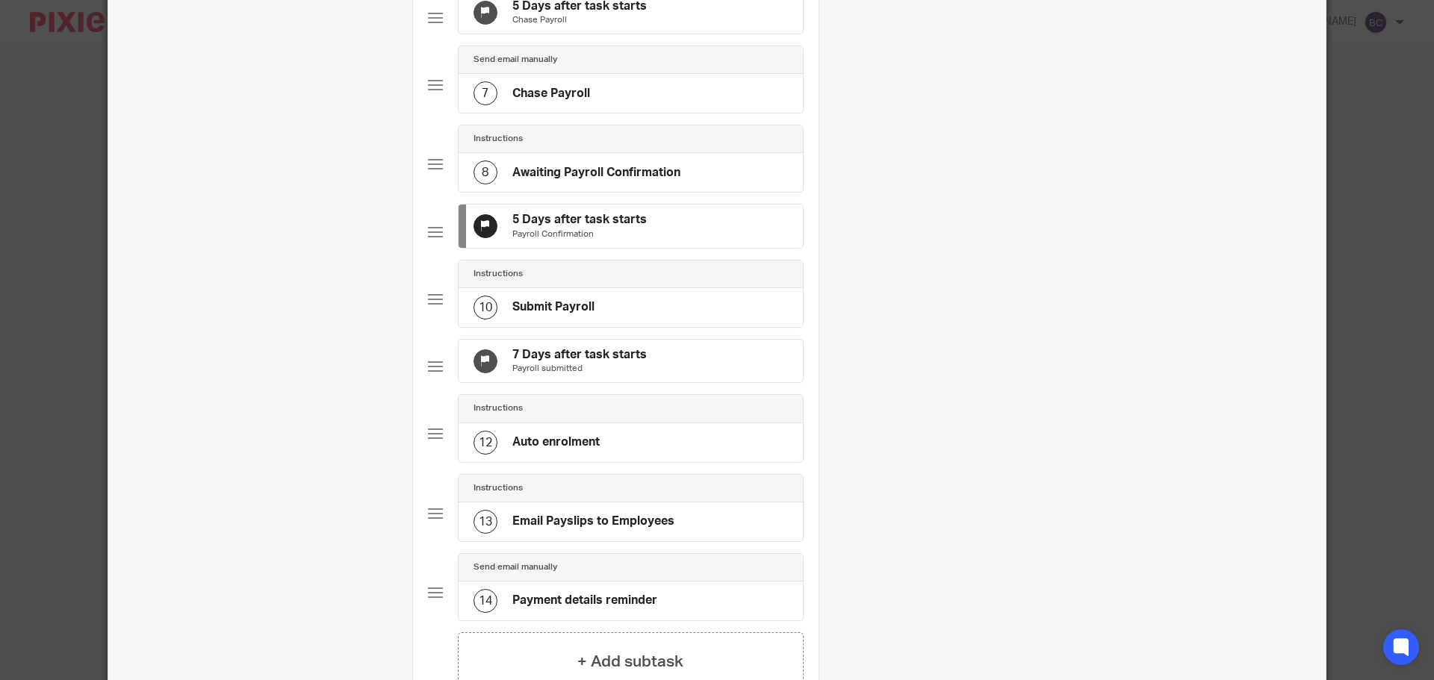
scroll to position [580, 0]
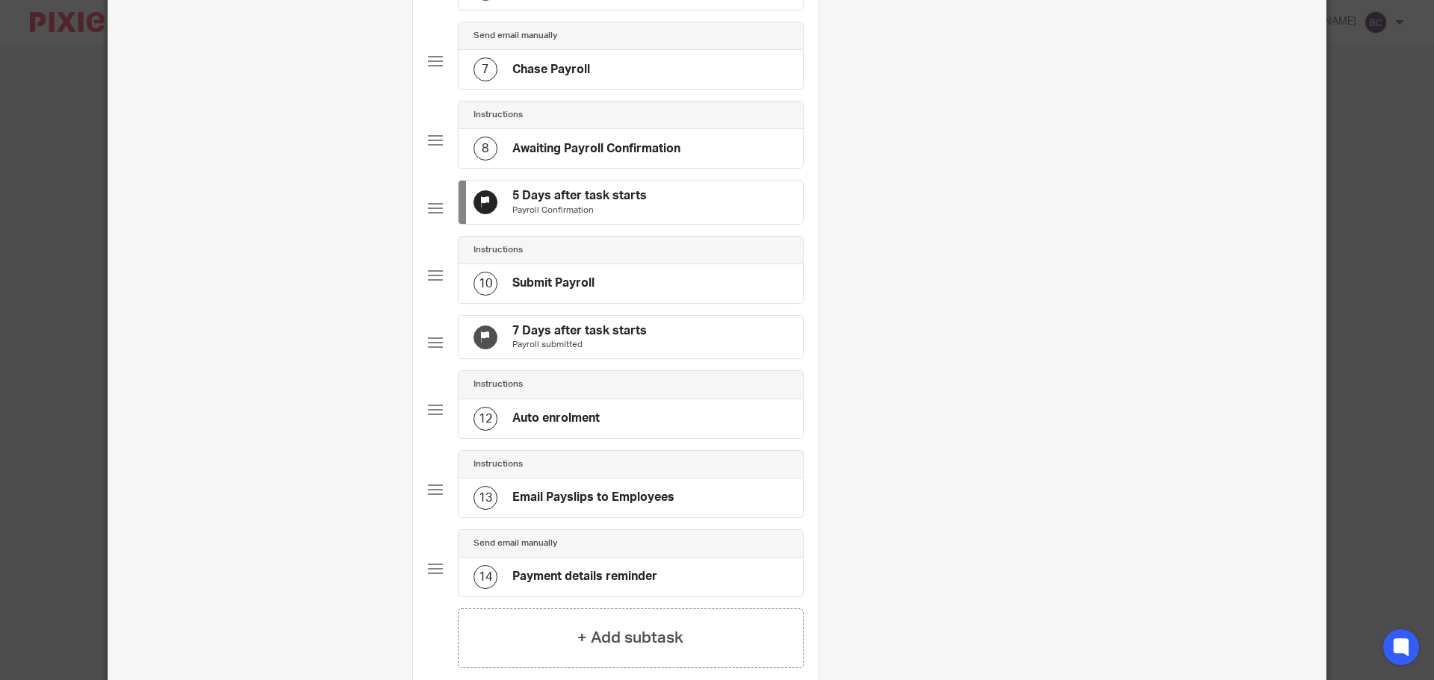
click at [664, 358] on div "7 Days after task starts Payroll submitted" at bounding box center [630, 337] width 344 height 43
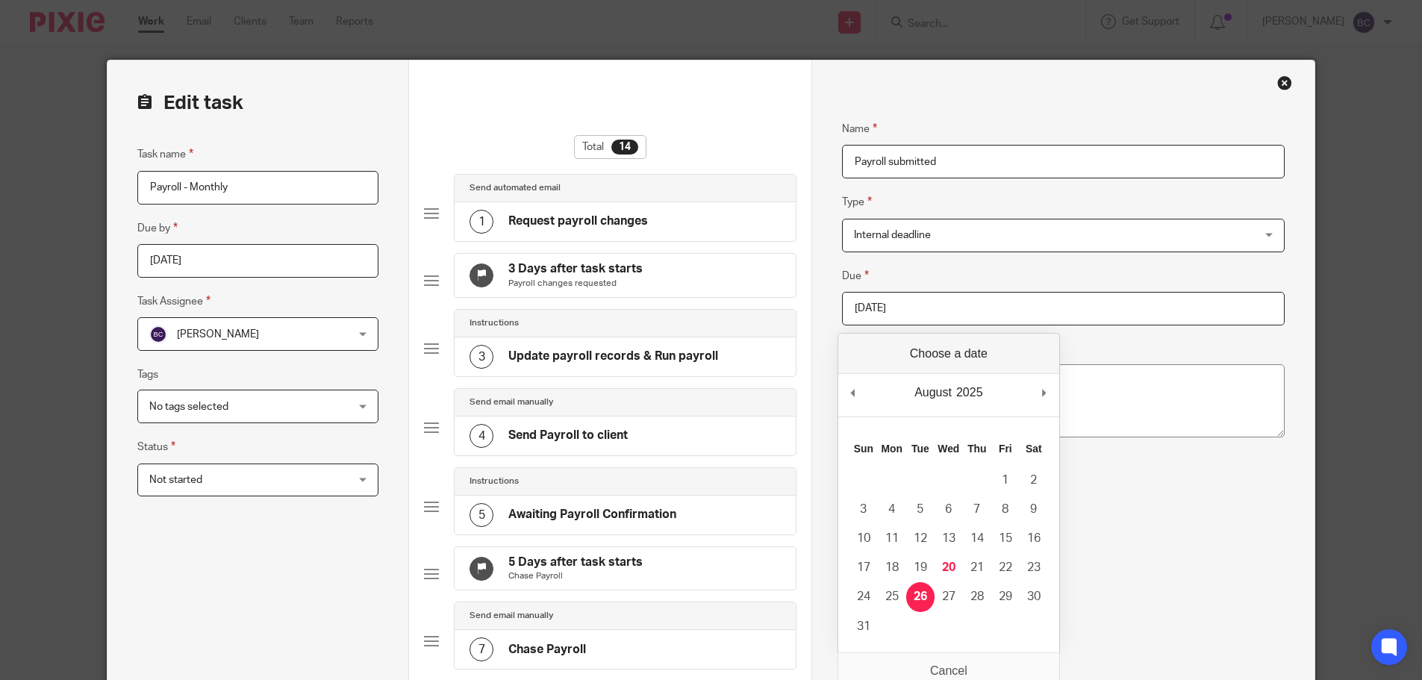
click at [954, 302] on input "2025-08-26" at bounding box center [1063, 309] width 443 height 34
type input "2025-08-22"
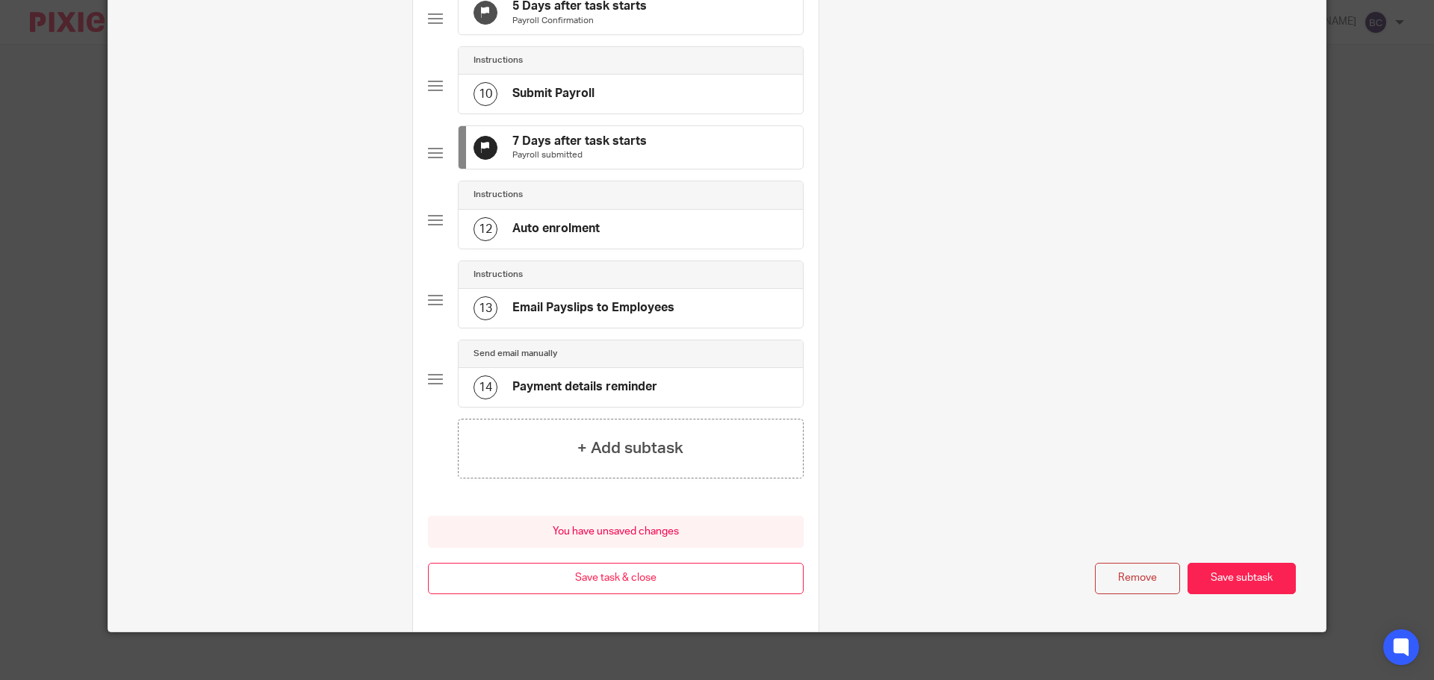
scroll to position [830, 0]
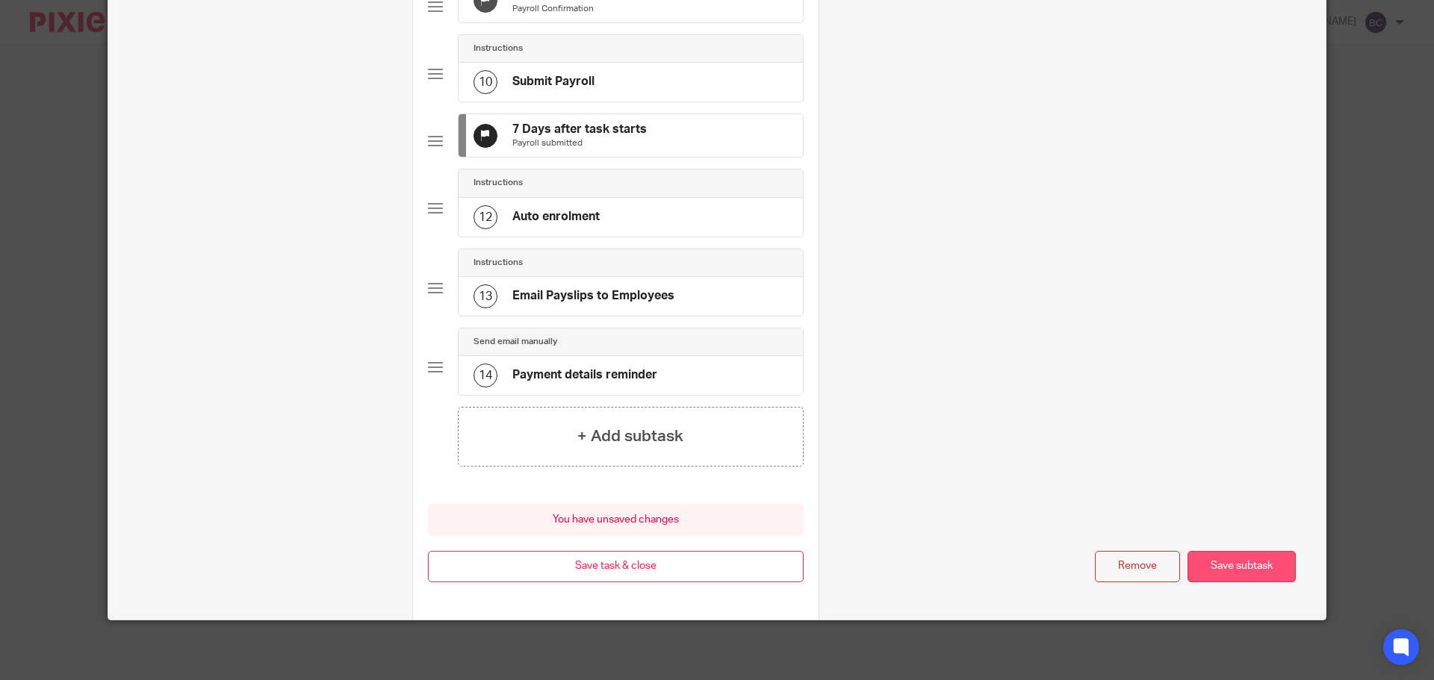
click at [1261, 559] on button "Save subtask" at bounding box center [1241, 567] width 108 height 32
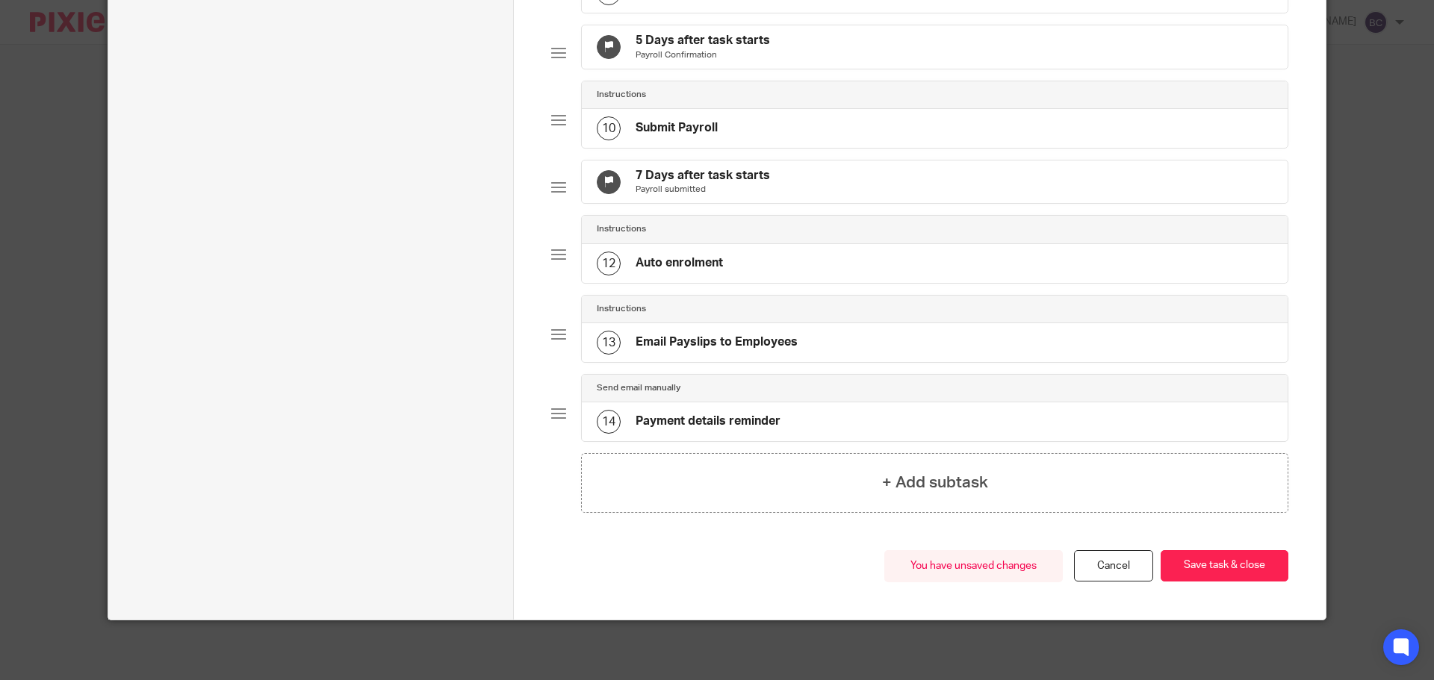
scroll to position [783, 0]
click at [1261, 559] on button "Save task & close" at bounding box center [1224, 566] width 128 height 32
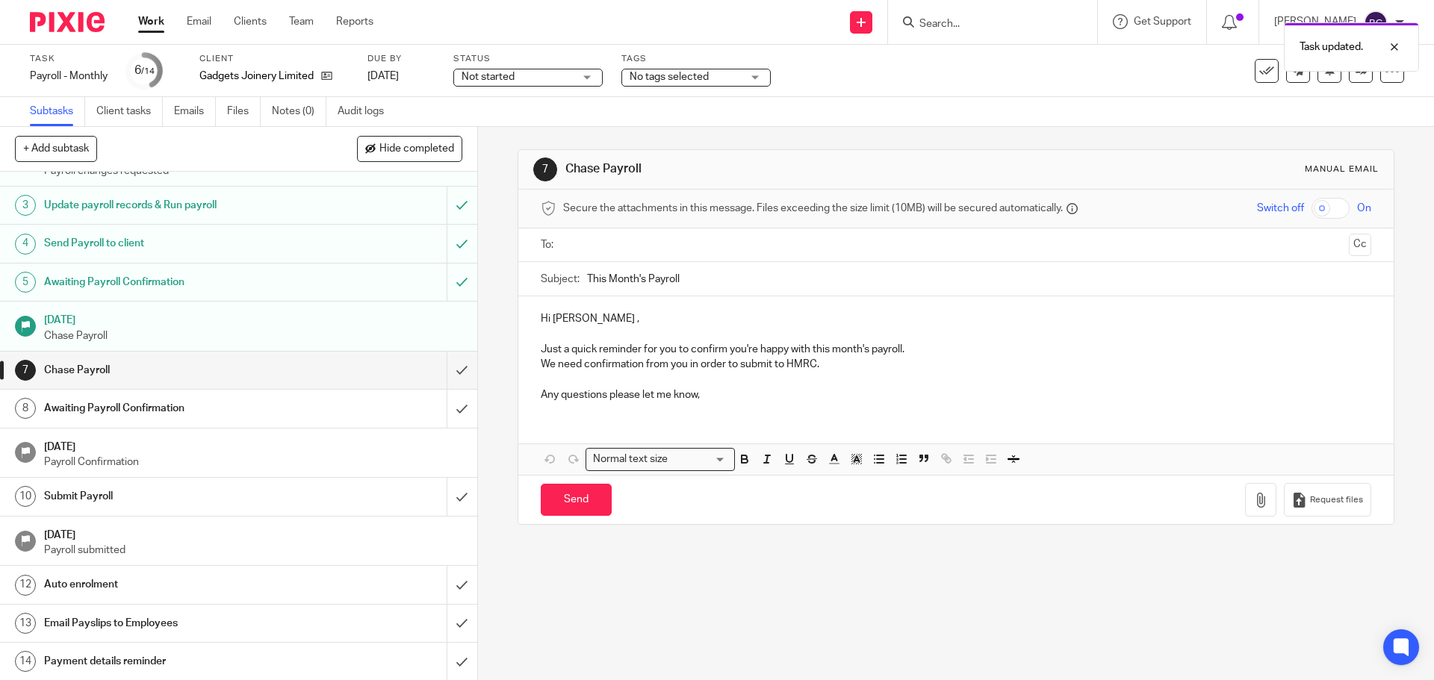
scroll to position [74, 0]
click at [1384, 77] on icon at bounding box center [1391, 70] width 15 height 15
click at [1334, 128] on link "Advanced task editor" at bounding box center [1334, 130] width 99 height 10
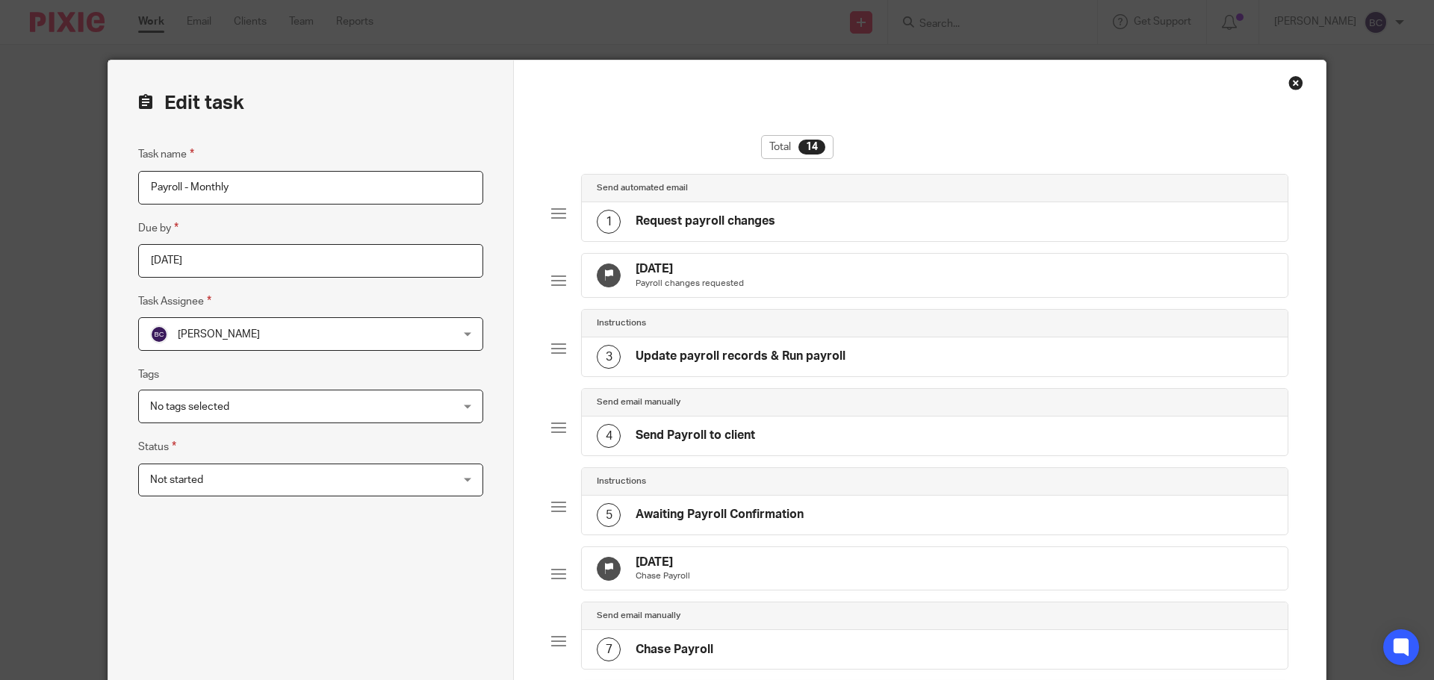
click at [727, 576] on div "[DATE] Chase Payroll" at bounding box center [935, 568] width 706 height 43
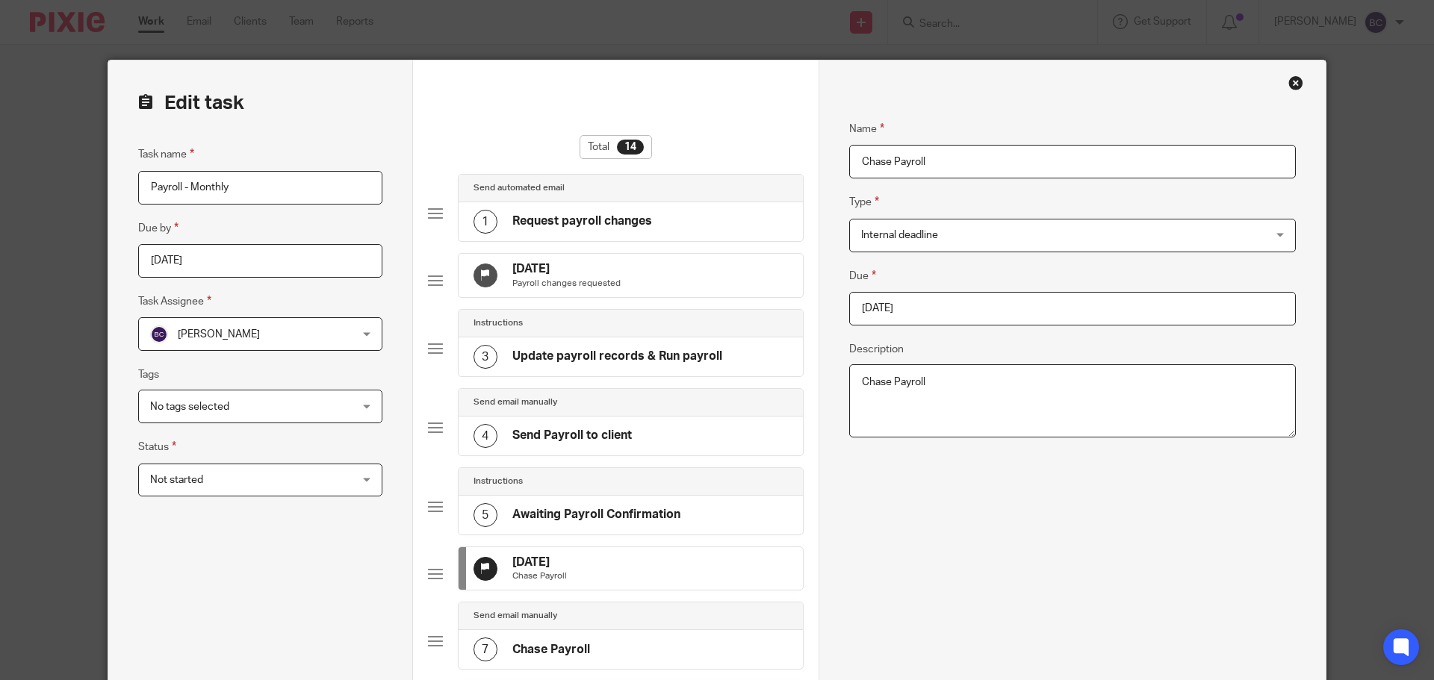
scroll to position [194, 0]
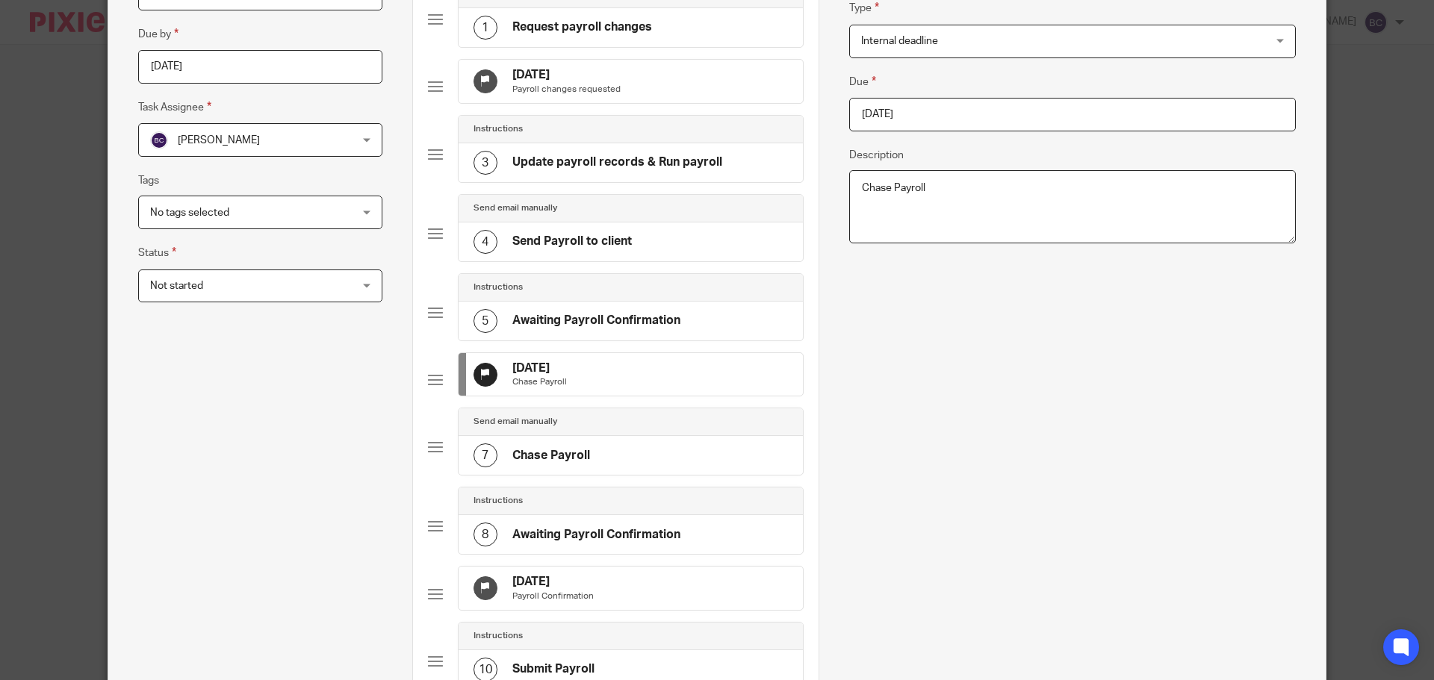
click at [655, 610] on div "[DATE] Payroll Confirmation" at bounding box center [630, 588] width 344 height 43
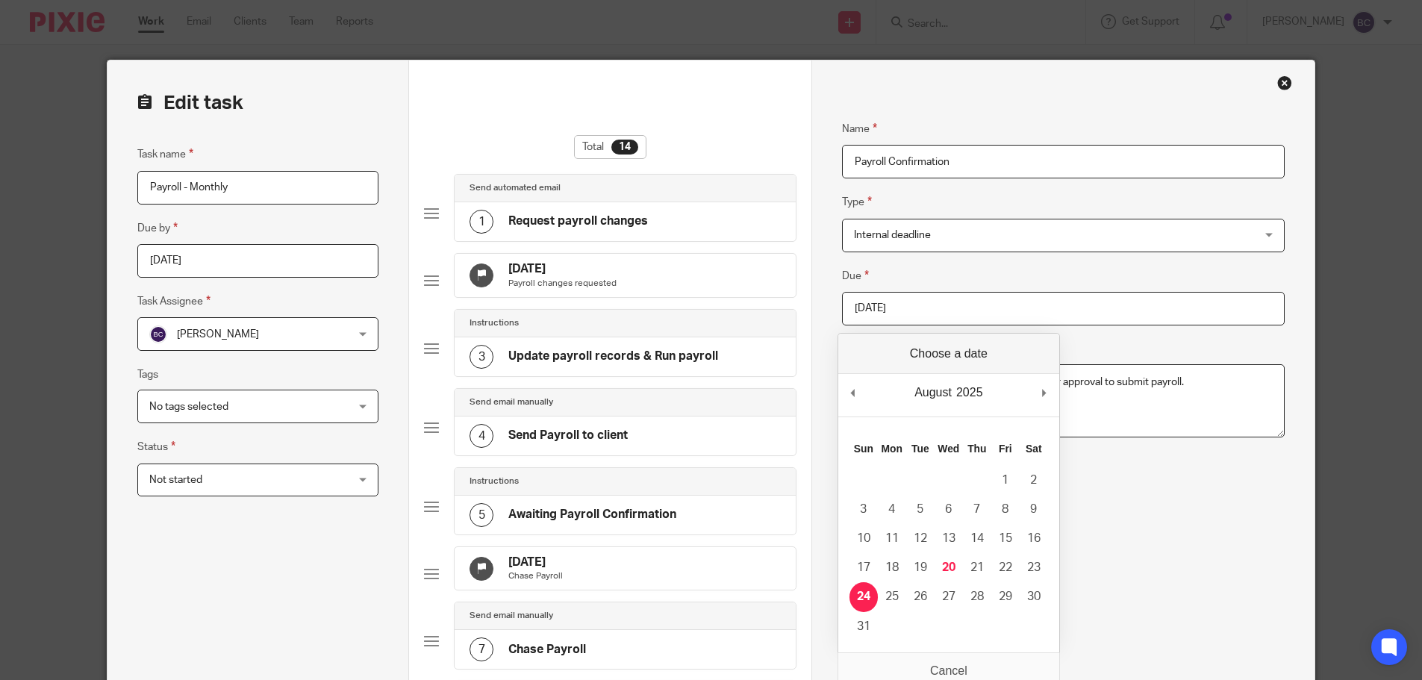
click at [981, 311] on input "[DATE]" at bounding box center [1063, 309] width 443 height 34
type input "[DATE]"
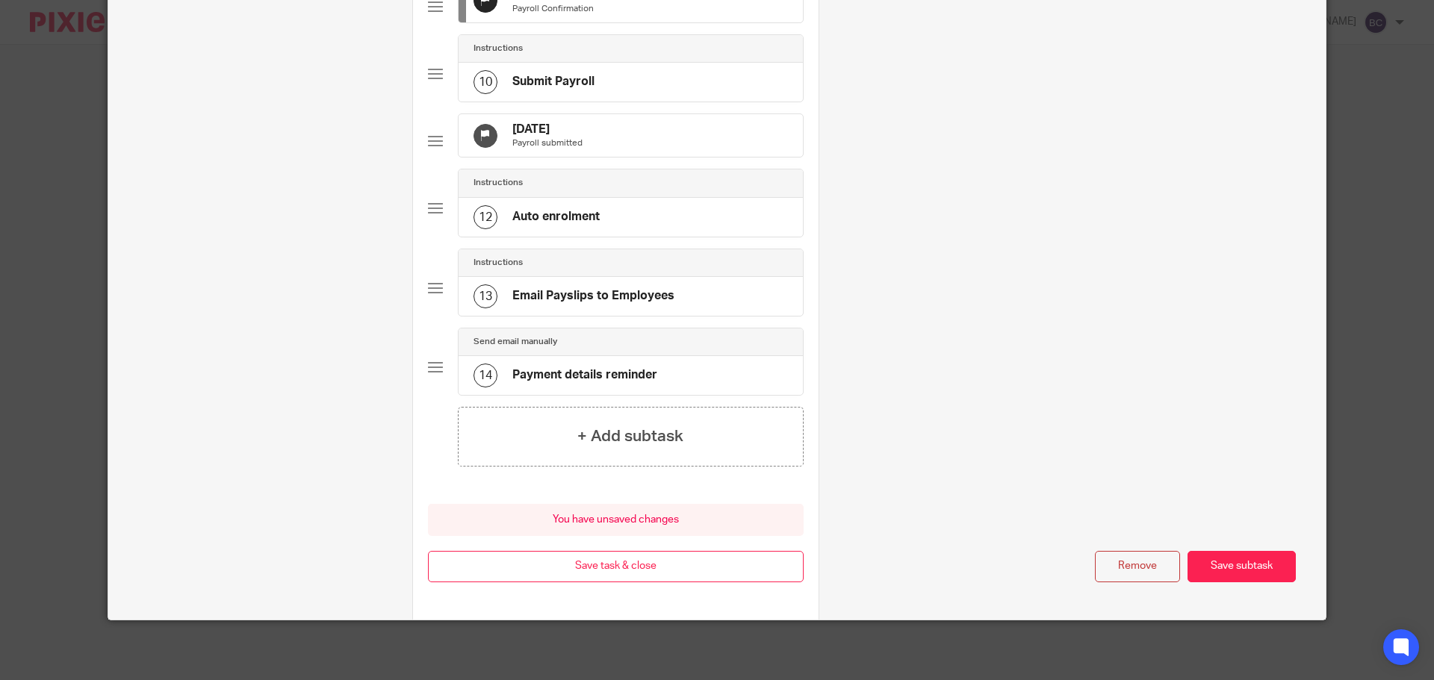
scroll to position [830, 0]
click at [1226, 575] on button "Save subtask" at bounding box center [1241, 567] width 108 height 32
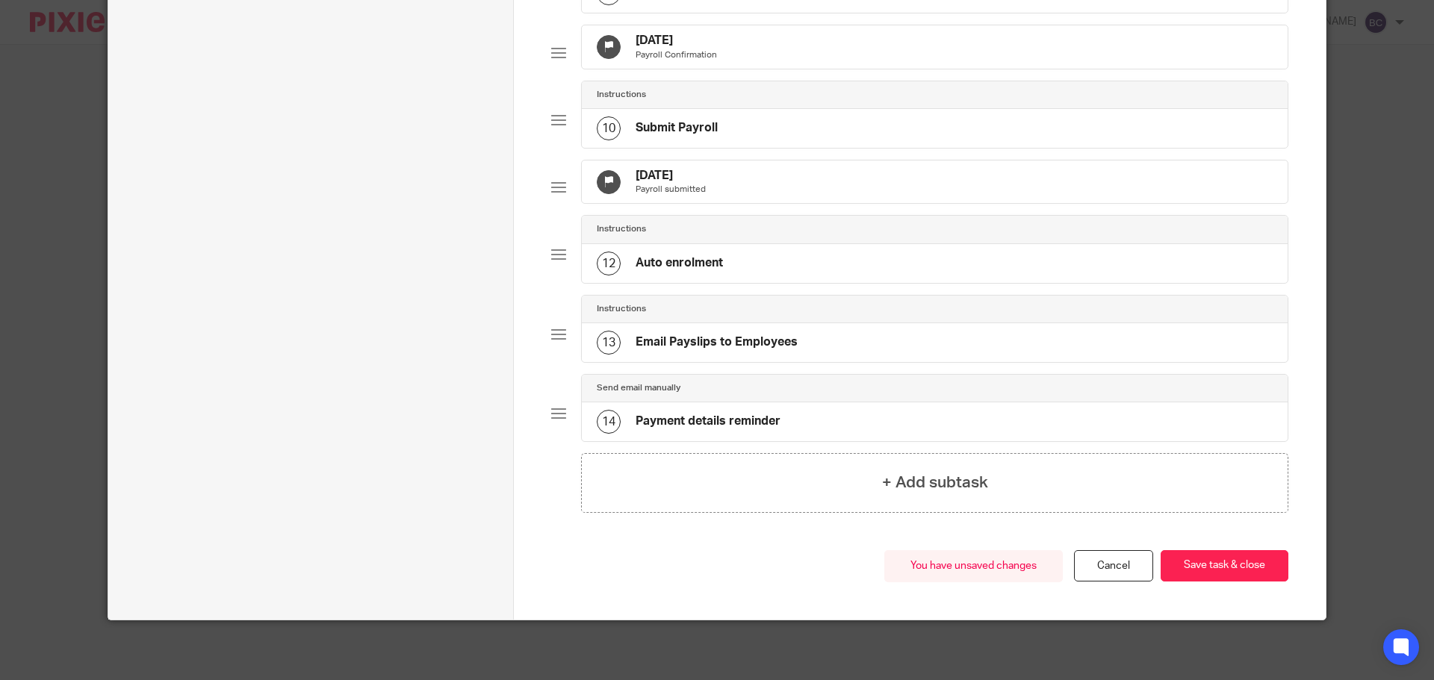
scroll to position [783, 0]
click at [1226, 575] on button "Save task & close" at bounding box center [1224, 566] width 128 height 32
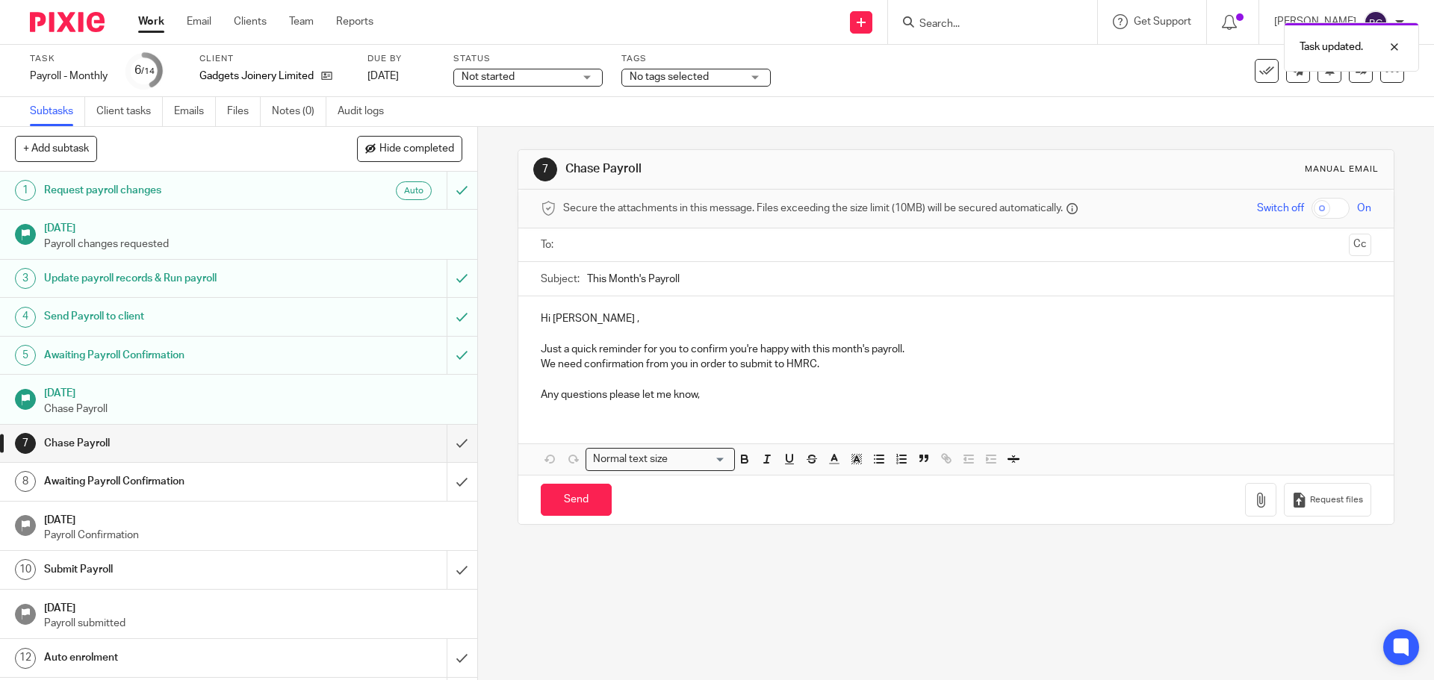
scroll to position [74, 0]
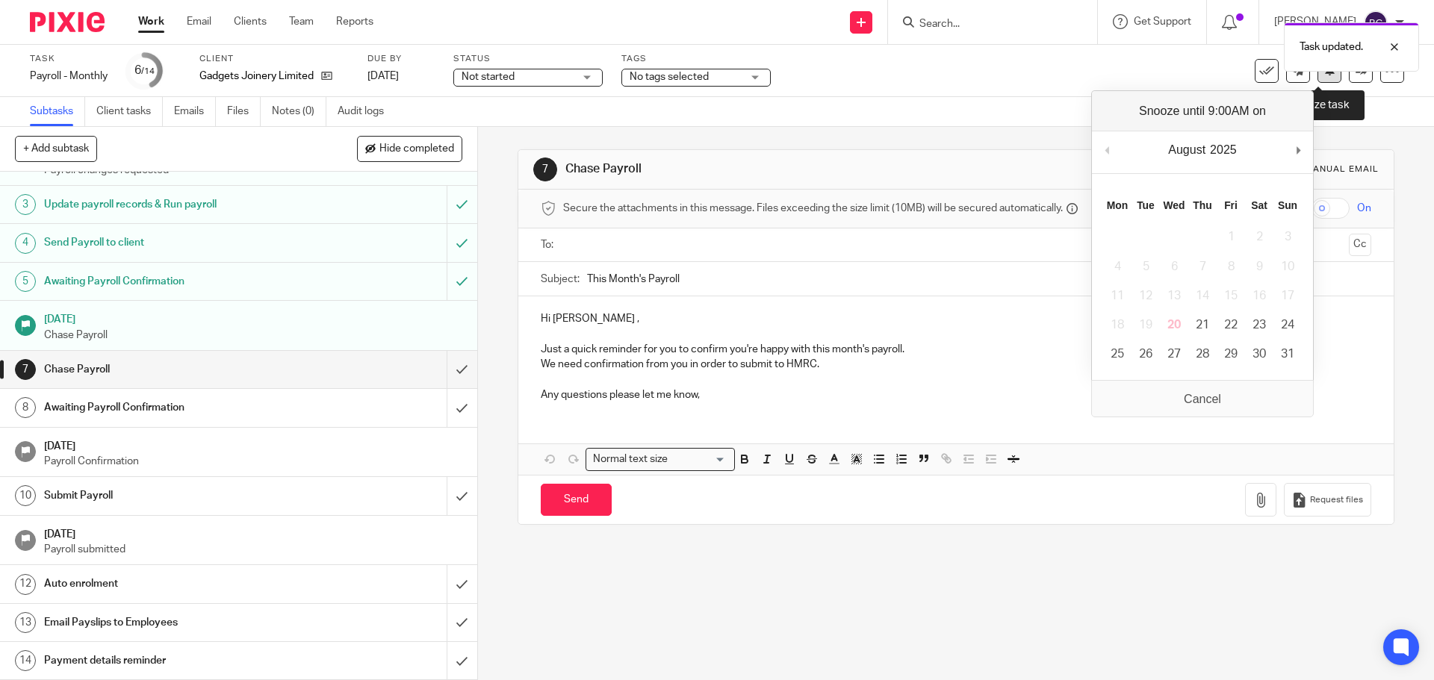
click at [1318, 77] on button at bounding box center [1329, 71] width 24 height 24
